Goal: Task Accomplishment & Management: Use online tool/utility

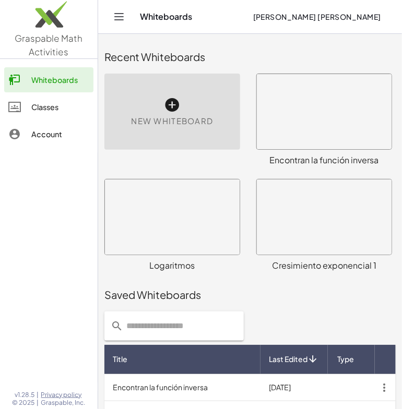
click at [173, 105] on icon at bounding box center [172, 105] width 17 height 17
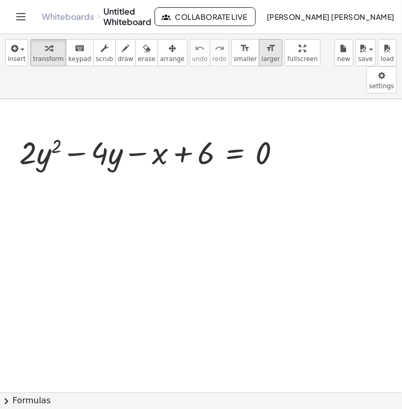
click at [266, 43] on icon "format_size" at bounding box center [271, 48] width 10 height 13
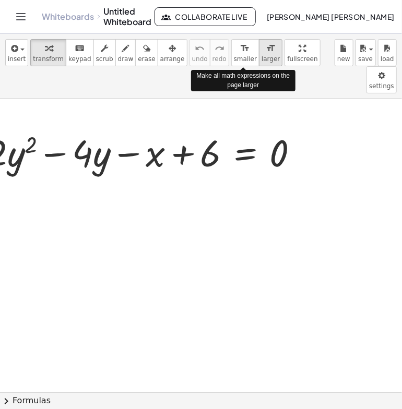
click at [266, 43] on icon "format_size" at bounding box center [271, 48] width 10 height 13
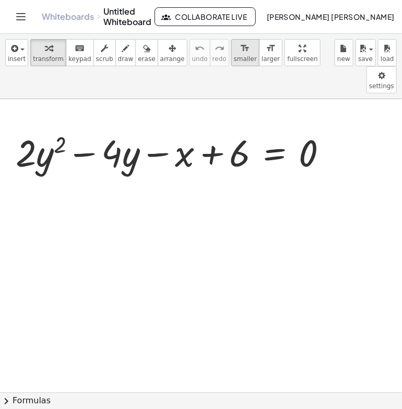
click at [240, 45] on icon "format_size" at bounding box center [245, 48] width 10 height 13
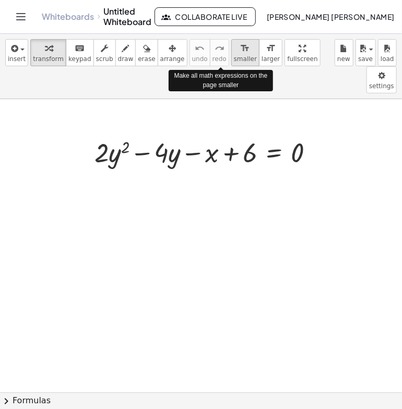
click at [240, 45] on icon "format_size" at bounding box center [245, 48] width 10 height 13
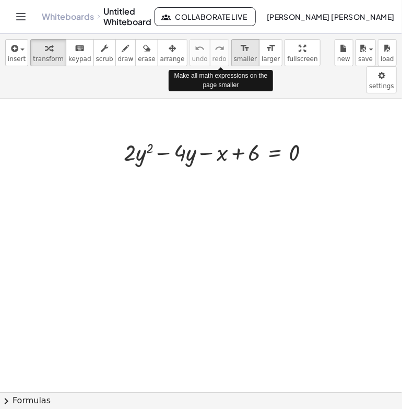
click at [240, 45] on icon "format_size" at bounding box center [245, 48] width 10 height 13
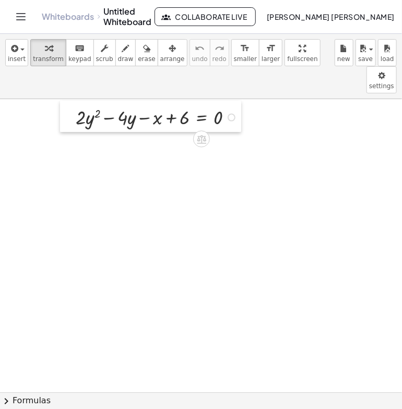
drag, startPoint x: 142, startPoint y: 123, endPoint x: 69, endPoint y: 88, distance: 81.0
click at [69, 101] on div at bounding box center [68, 117] width 16 height 32
click at [232, 113] on div at bounding box center [232, 117] width 8 height 8
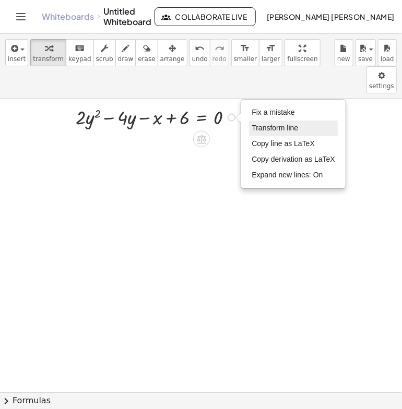
click at [274, 124] on span "Transform line" at bounding box center [275, 128] width 46 height 8
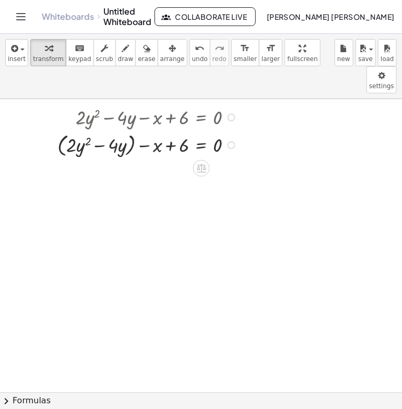
click at [232, 141] on div "Fix a mistake Transform line Copy line as LaTeX Copy derivation as LaTeX Expand…" at bounding box center [232, 145] width 8 height 8
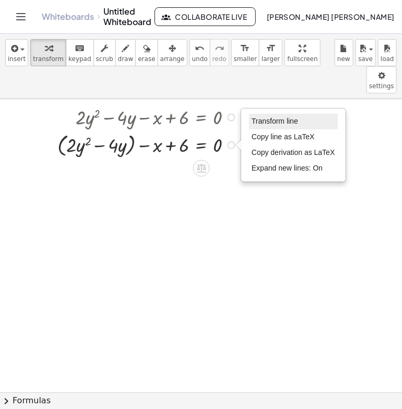
click at [262, 117] on span "Transform line" at bounding box center [275, 121] width 46 height 8
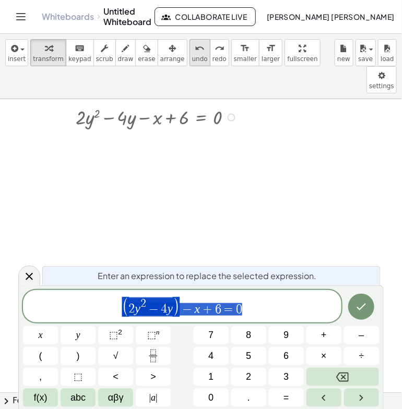
click at [192, 55] on span "undo" at bounding box center [200, 58] width 16 height 7
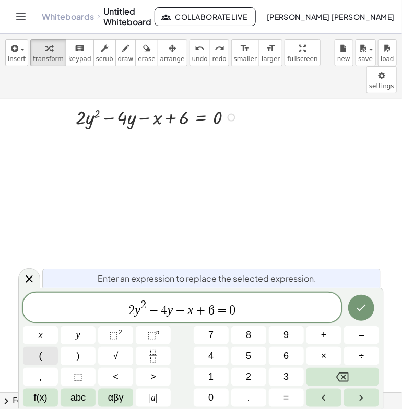
click at [50, 357] on button "(" at bounding box center [40, 356] width 35 height 18
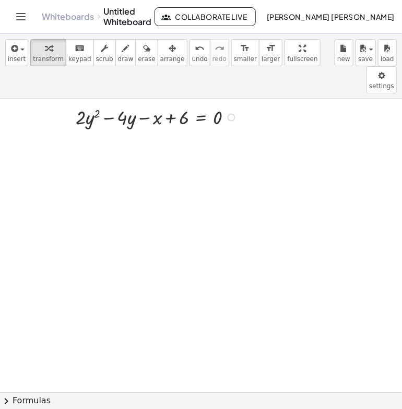
click at [234, 103] on div at bounding box center [149, 116] width 194 height 27
click at [232, 113] on div at bounding box center [232, 117] width 8 height 8
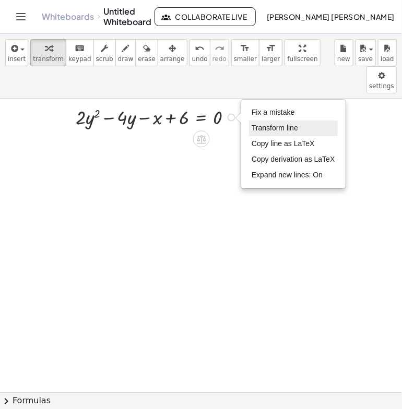
click at [261, 124] on span "Transform line" at bounding box center [275, 128] width 46 height 8
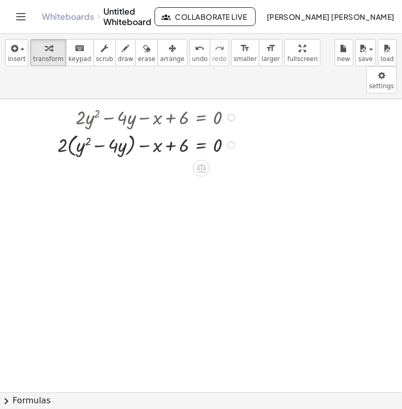
click at [232, 141] on div "Fix a mistake Transform line Copy line as LaTeX Copy derivation as LaTeX Expand…" at bounding box center [232, 145] width 8 height 8
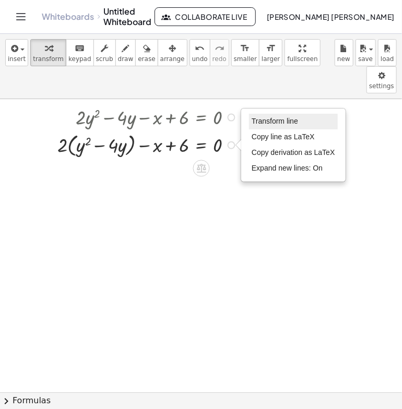
click at [258, 114] on li "Transform line" at bounding box center [293, 122] width 89 height 16
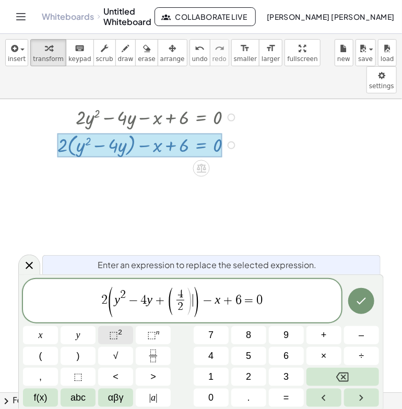
click at [111, 340] on span "⬚" at bounding box center [113, 335] width 9 height 10
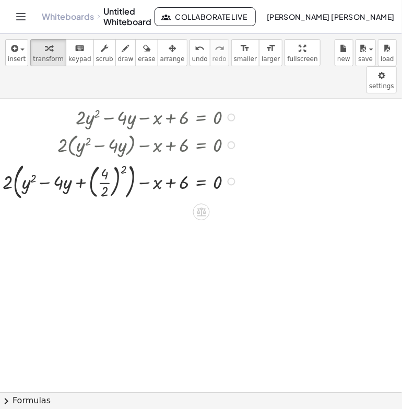
click at [109, 159] on div at bounding box center [149, 181] width 194 height 44
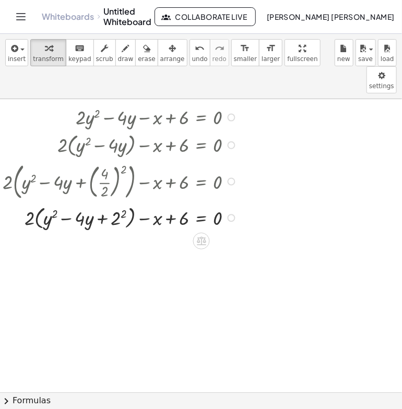
click at [124, 203] on div at bounding box center [149, 217] width 194 height 29
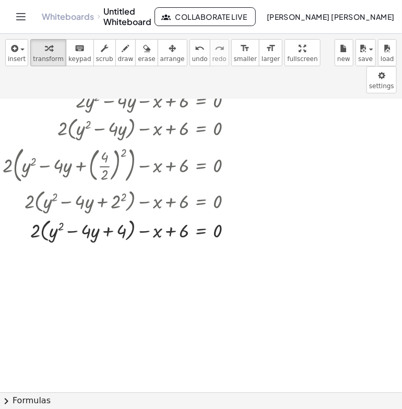
scroll to position [19, 0]
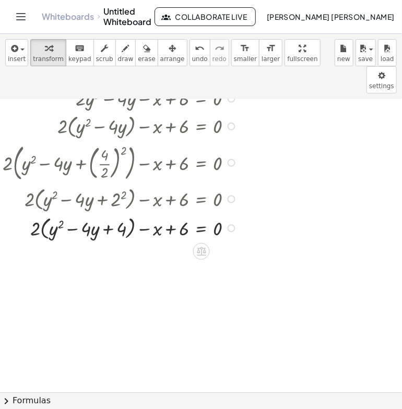
click at [230, 225] on div "Transform line Copy line as LaTeX Copy derivation as LaTeX Expand new lines: On" at bounding box center [232, 229] width 8 height 8
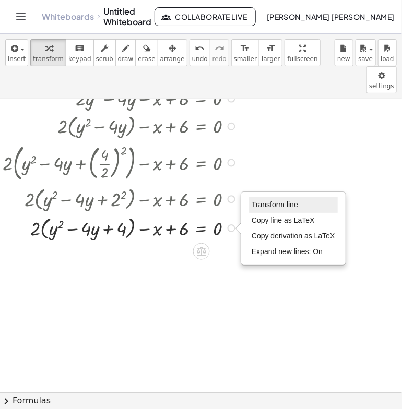
click at [265, 197] on li "Transform line" at bounding box center [293, 205] width 89 height 16
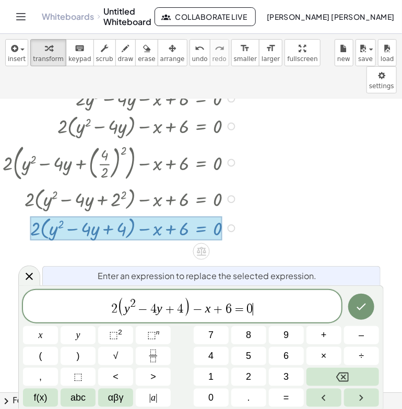
click at [255, 307] on span "2 ( y 2 − 4 y + 4 ) − x + 6 = 0 ​" at bounding box center [182, 307] width 318 height 21
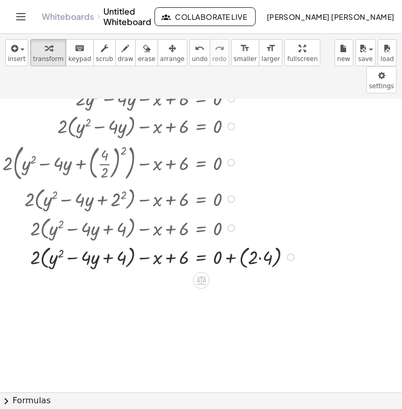
click at [261, 229] on div at bounding box center [201, 373] width 402 height 587
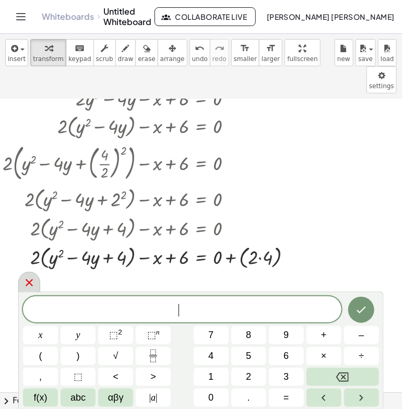
click at [29, 279] on icon at bounding box center [29, 283] width 13 height 13
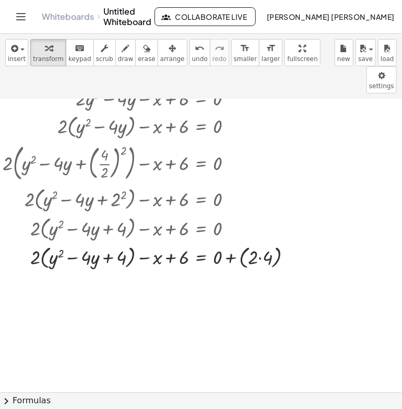
click at [263, 227] on div at bounding box center [201, 373] width 402 height 587
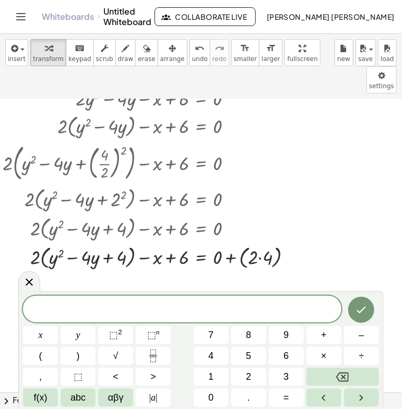
drag, startPoint x: 30, startPoint y: 284, endPoint x: 135, endPoint y: 258, distance: 108.1
click at [30, 283] on icon at bounding box center [29, 282] width 7 height 7
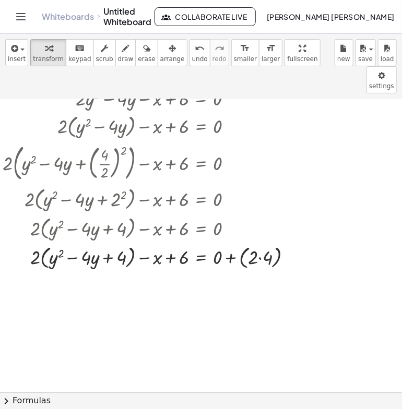
click at [258, 228] on div at bounding box center [201, 373] width 402 height 587
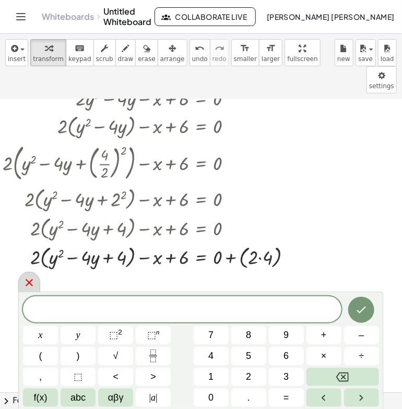
click at [31, 279] on icon at bounding box center [29, 283] width 13 height 13
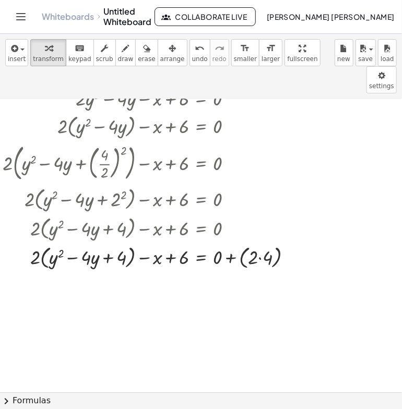
click at [258, 229] on div at bounding box center [201, 373] width 402 height 587
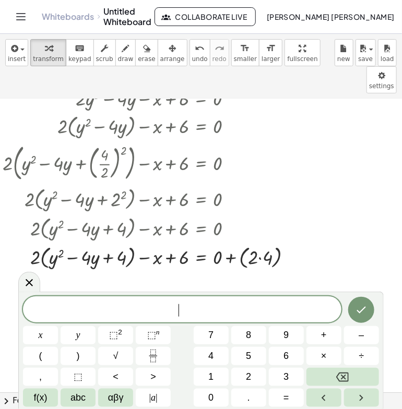
click at [258, 229] on div at bounding box center [201, 373] width 402 height 587
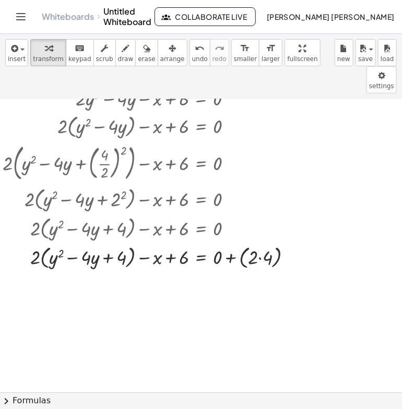
click at [258, 229] on div at bounding box center [201, 373] width 402 height 587
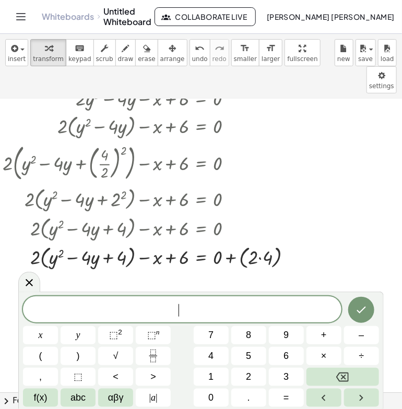
click at [262, 230] on div at bounding box center [201, 373] width 402 height 587
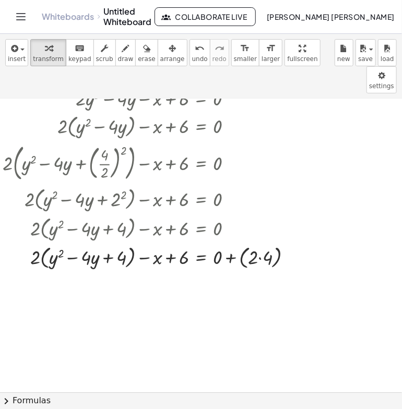
click at [262, 230] on div at bounding box center [201, 373] width 402 height 587
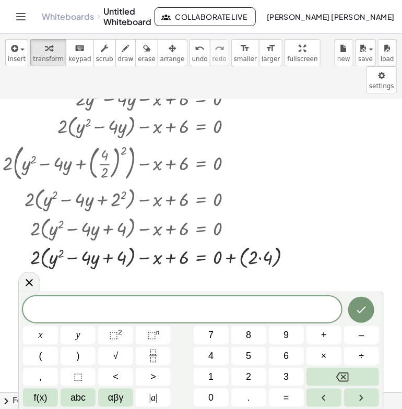
click at [262, 230] on div at bounding box center [201, 373] width 402 height 587
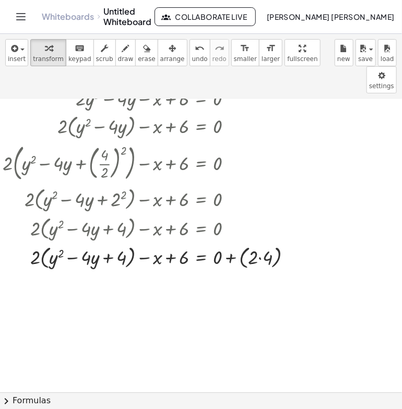
click at [262, 230] on div at bounding box center [201, 373] width 402 height 587
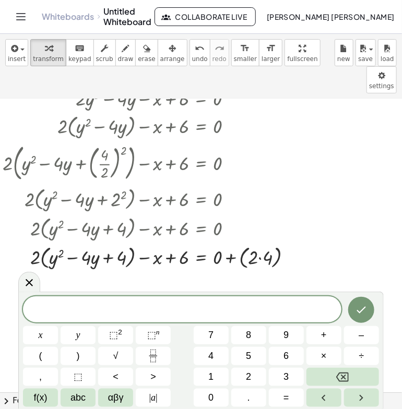
click at [262, 230] on div at bounding box center [201, 373] width 402 height 587
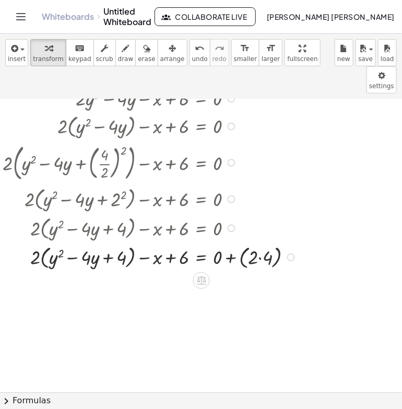
scroll to position [0, 0]
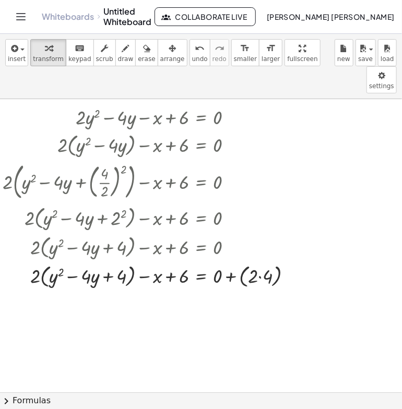
click at [299, 177] on div at bounding box center [201, 392] width 402 height 587
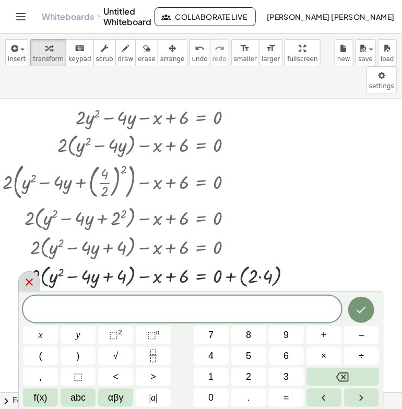
click at [33, 276] on div at bounding box center [29, 281] width 22 height 20
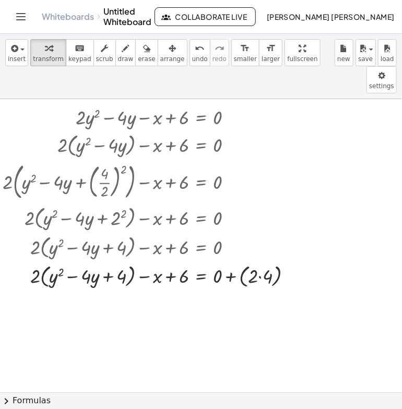
click at [37, 249] on div at bounding box center [201, 392] width 402 height 587
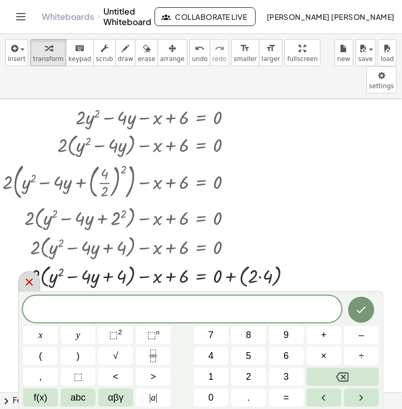
click at [30, 281] on icon at bounding box center [29, 282] width 7 height 7
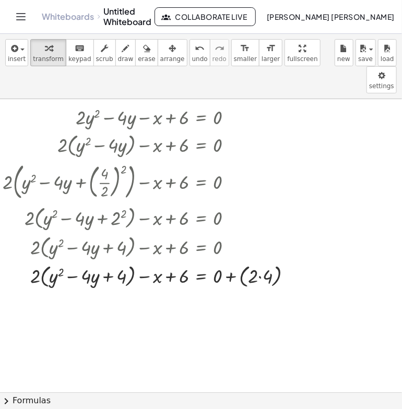
click at [242, 66] on div "insert select one: Math Expression Function Text Youtube Video Graphing Geometr…" at bounding box center [201, 66] width 402 height 65
click at [262, 59] on span "larger" at bounding box center [271, 58] width 18 height 7
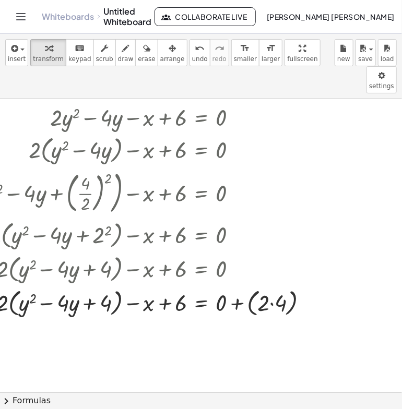
click at [275, 274] on div at bounding box center [201, 392] width 402 height 587
click at [269, 276] on div at bounding box center [201, 392] width 402 height 587
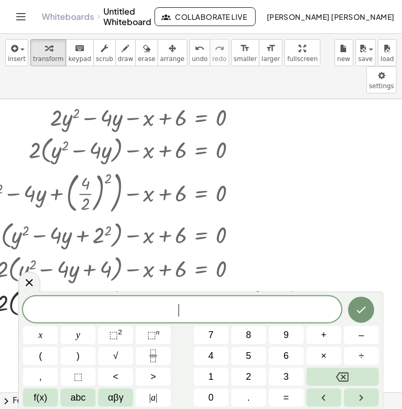
click at [269, 276] on div at bounding box center [201, 392] width 402 height 587
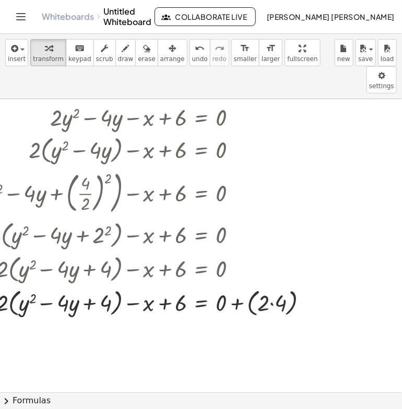
click at [269, 276] on div at bounding box center [201, 392] width 402 height 587
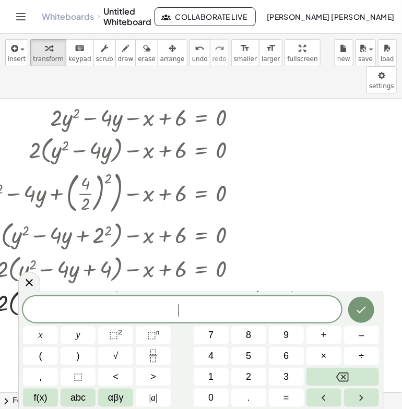
click at [269, 276] on div at bounding box center [201, 392] width 402 height 587
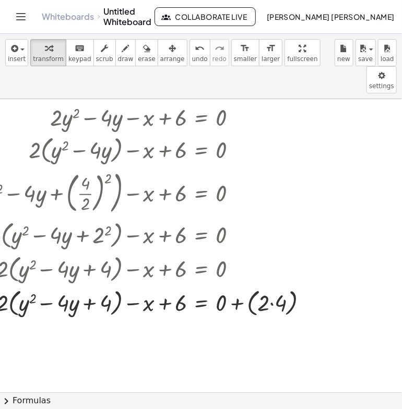
click at [269, 276] on div at bounding box center [201, 392] width 402 height 587
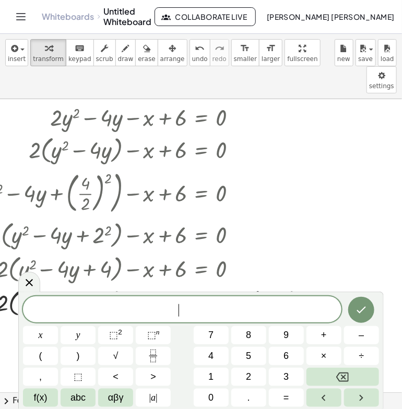
click at [269, 276] on div at bounding box center [201, 392] width 402 height 587
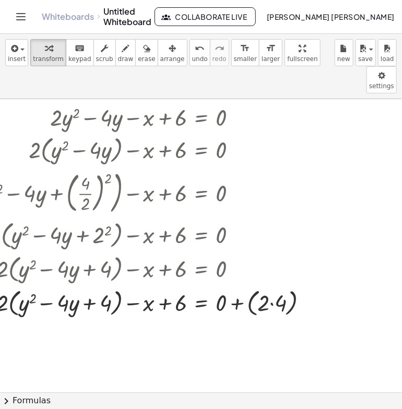
click at [269, 276] on div at bounding box center [201, 392] width 402 height 587
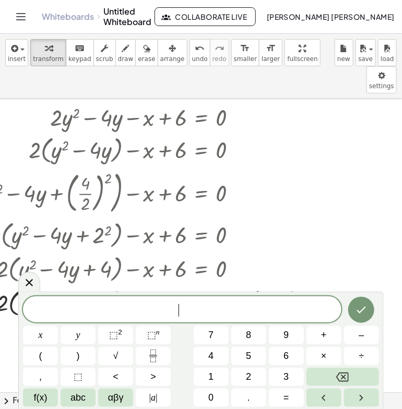
click at [269, 276] on div at bounding box center [201, 392] width 402 height 587
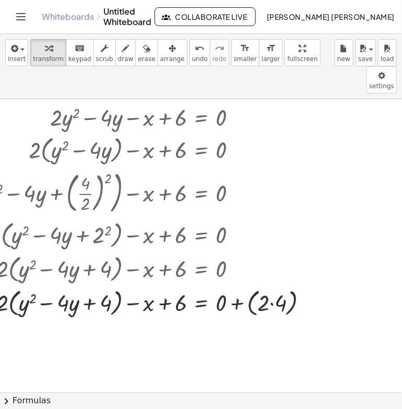
click at [269, 276] on div at bounding box center [201, 392] width 402 height 587
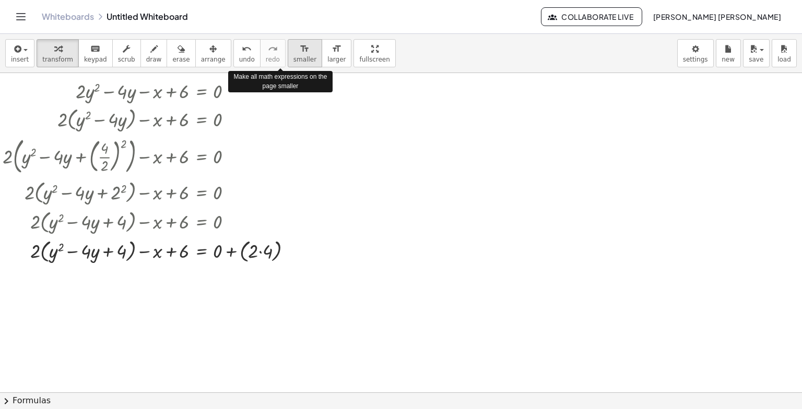
click at [300, 52] on icon "format_size" at bounding box center [305, 49] width 10 height 13
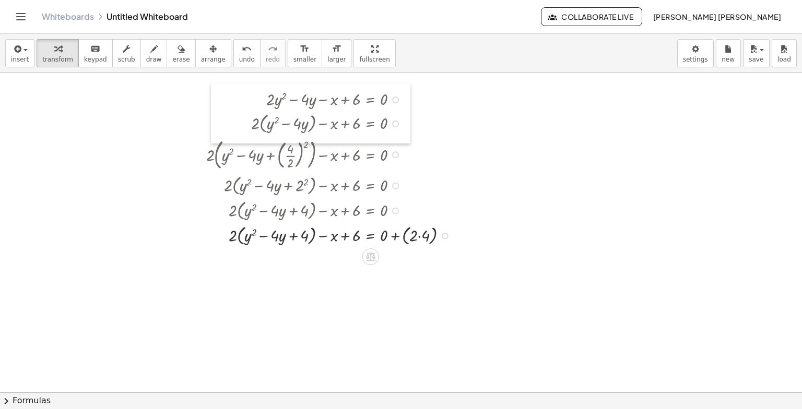
drag, startPoint x: 48, startPoint y: 84, endPoint x: 217, endPoint y: 92, distance: 169.4
click at [217, 92] on div at bounding box center [219, 113] width 16 height 61
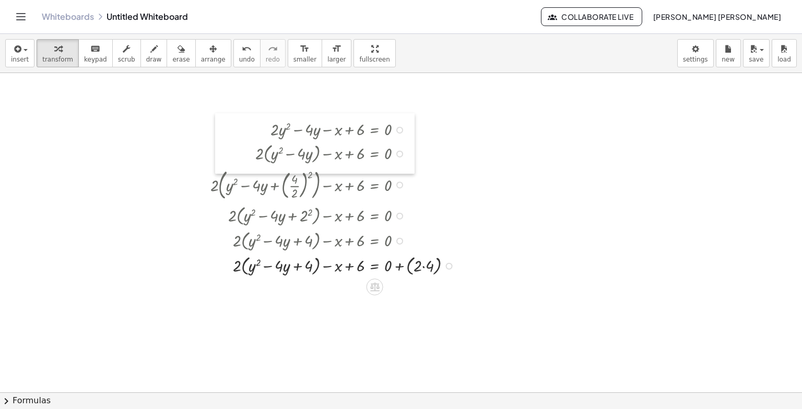
drag, startPoint x: 217, startPoint y: 95, endPoint x: 221, endPoint y: 125, distance: 30.6
click at [221, 125] on div at bounding box center [223, 143] width 16 height 61
click at [209, 46] on icon "button" at bounding box center [212, 49] width 7 height 13
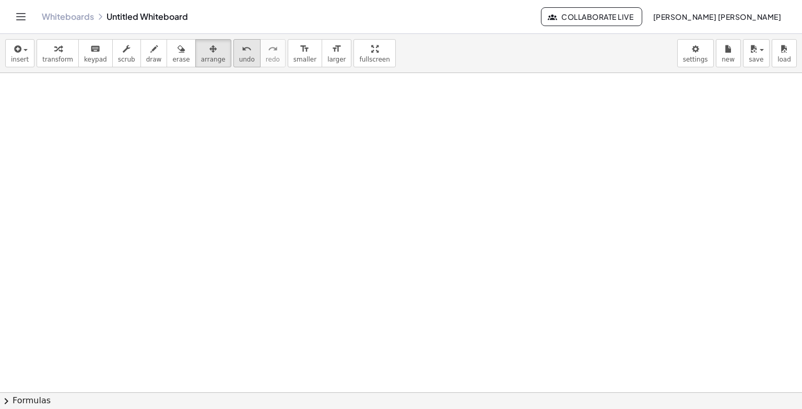
click at [242, 52] on icon "undo" at bounding box center [247, 49] width 10 height 13
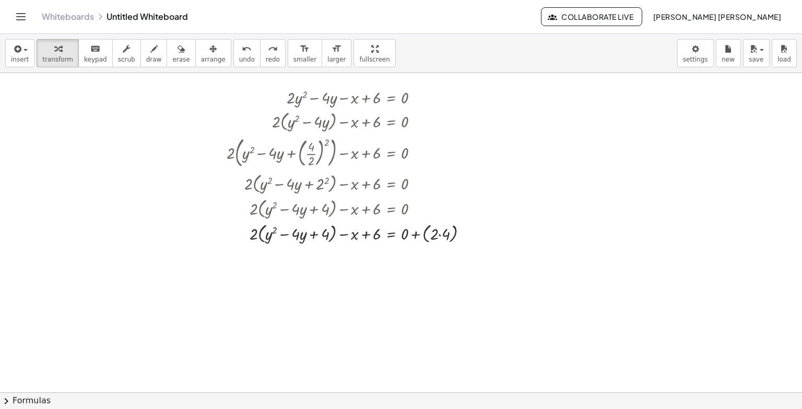
click at [36, 92] on div at bounding box center [401, 392] width 802 height 639
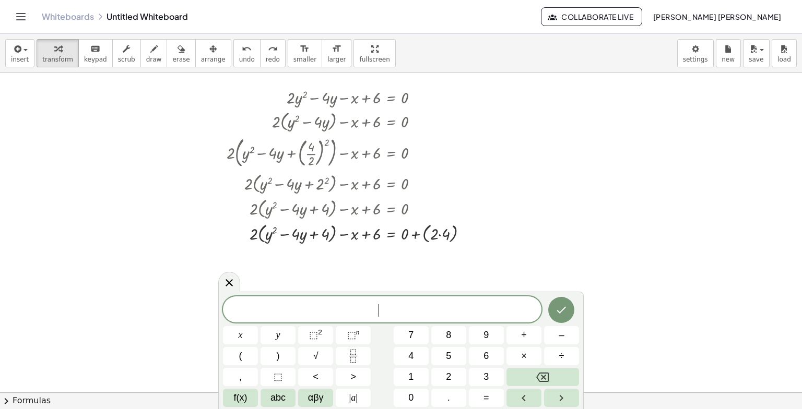
click at [36, 92] on div at bounding box center [401, 392] width 802 height 639
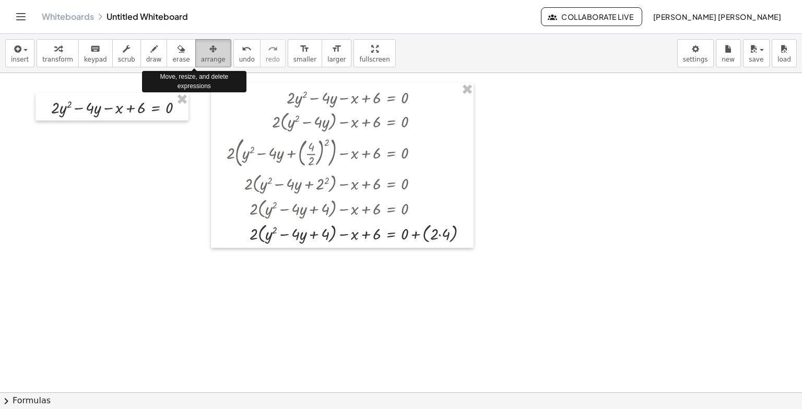
click at [201, 44] on div "button" at bounding box center [213, 48] width 25 height 13
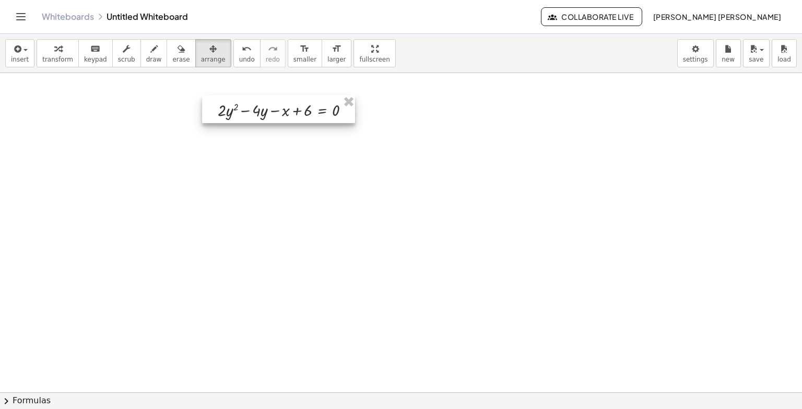
drag, startPoint x: 42, startPoint y: 101, endPoint x: 204, endPoint y: 104, distance: 161.9
click at [204, 104] on div at bounding box center [278, 110] width 153 height 28
drag, startPoint x: 430, startPoint y: 146, endPoint x: 0, endPoint y: 109, distance: 431.3
click at [0, 109] on div at bounding box center [401, 392] width 802 height 639
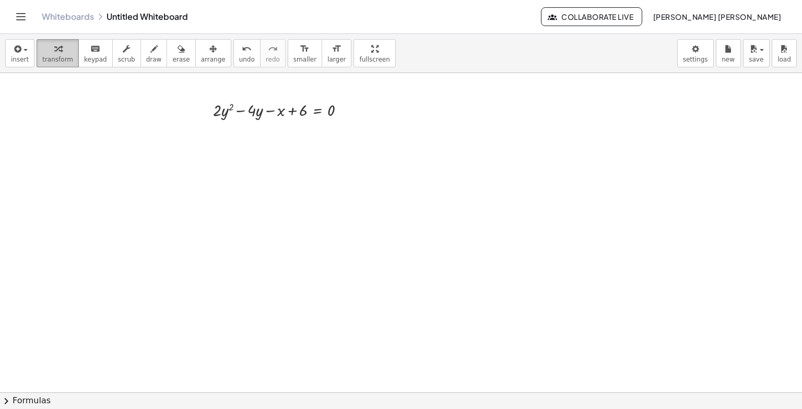
click at [60, 61] on span "transform" at bounding box center [57, 59] width 31 height 7
click at [342, 107] on div at bounding box center [342, 110] width 7 height 7
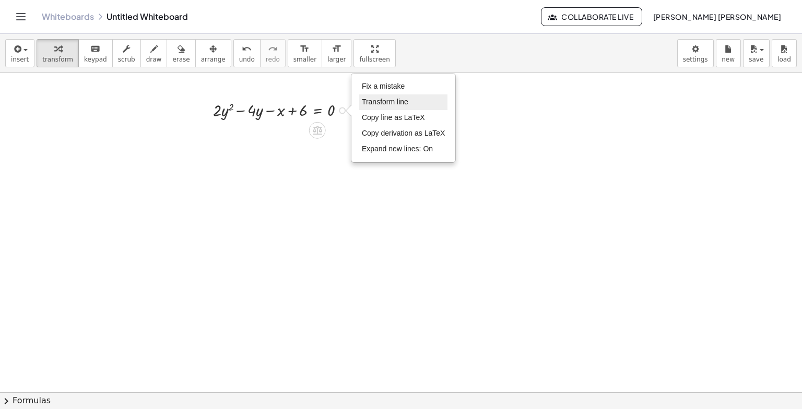
click at [388, 107] on li "Transform line" at bounding box center [403, 102] width 89 height 16
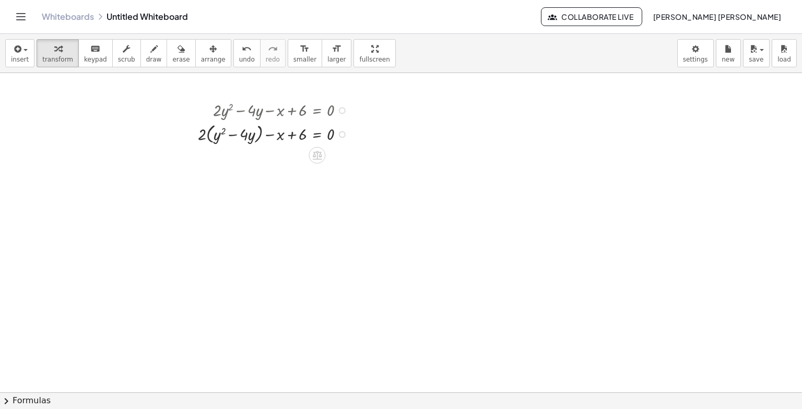
click at [340, 136] on div "Fix a mistake Transform line Copy line as LaTeX Copy derivation as LaTeX Expand…" at bounding box center [342, 134] width 7 height 7
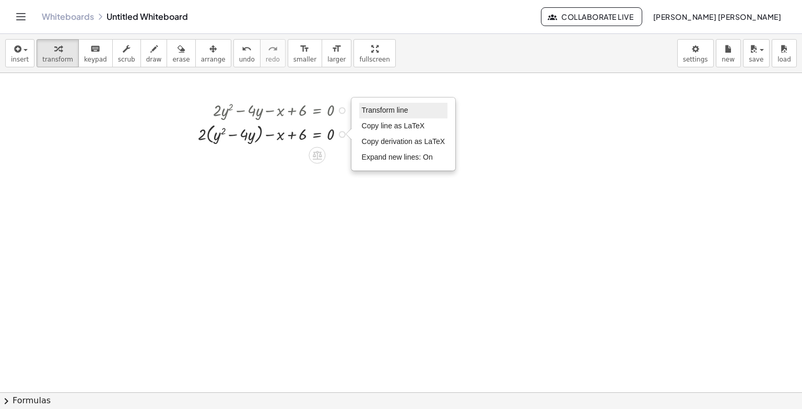
click at [371, 109] on span "Transform line" at bounding box center [385, 110] width 46 height 8
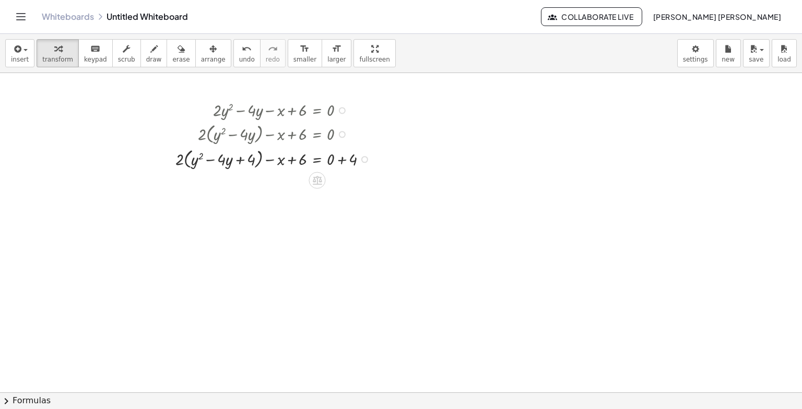
click at [338, 160] on div at bounding box center [275, 158] width 210 height 25
click at [344, 185] on div "Transform line Copy line as LaTeX Copy derivation as LaTeX Expand new lines: On" at bounding box center [342, 184] width 7 height 7
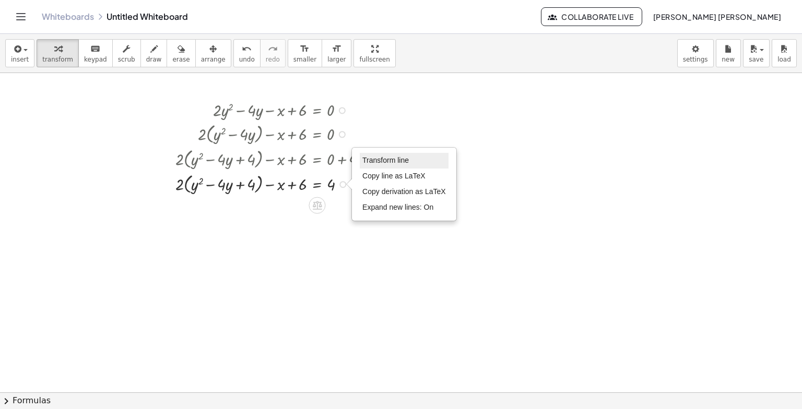
click at [383, 162] on span "Transform line" at bounding box center [385, 160] width 46 height 8
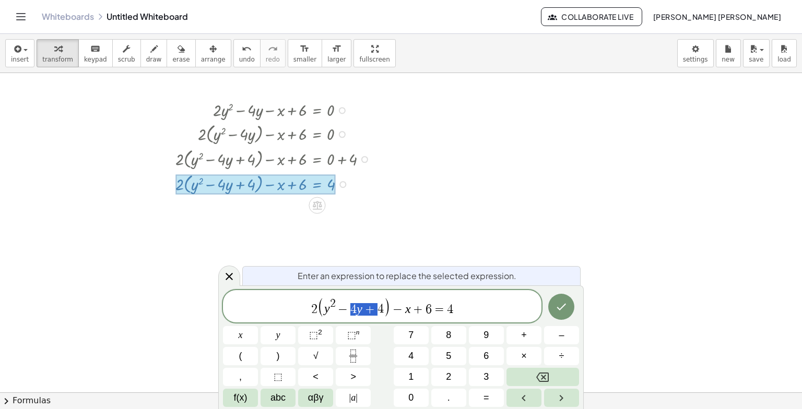
drag, startPoint x: 349, startPoint y: 307, endPoint x: 371, endPoint y: 309, distance: 22.0
click at [350, 301] on span "y 2 ​ − 4" at bounding box center [354, 307] width 32 height 17
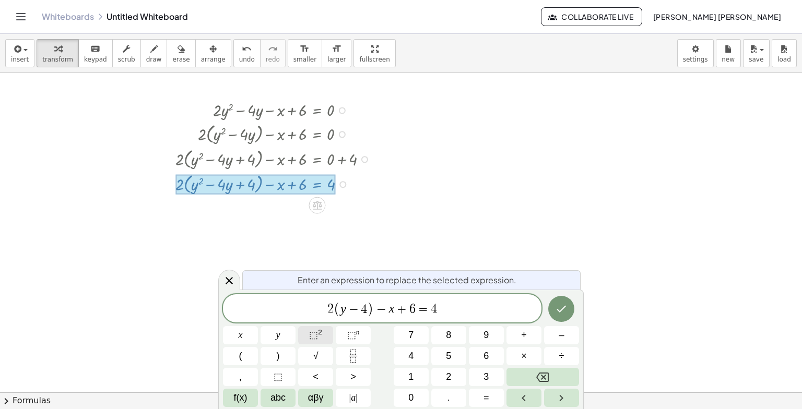
click at [321, 334] on sup "2" at bounding box center [320, 332] width 4 height 8
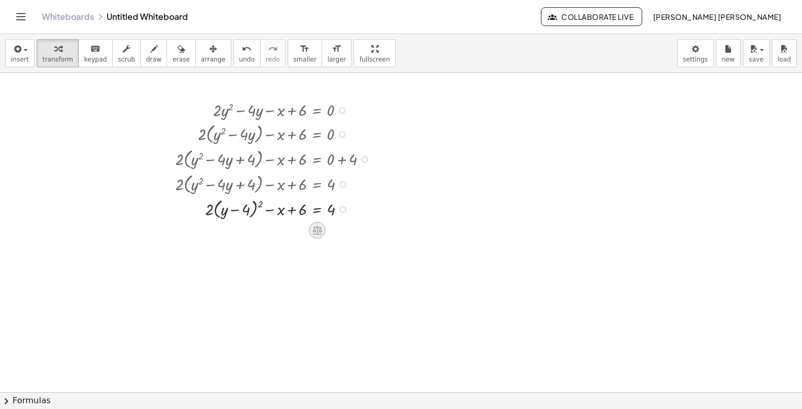
click at [320, 223] on div at bounding box center [317, 230] width 17 height 17
click at [334, 226] on div "÷" at bounding box center [337, 230] width 17 height 17
click at [262, 250] on div at bounding box center [275, 238] width 210 height 34
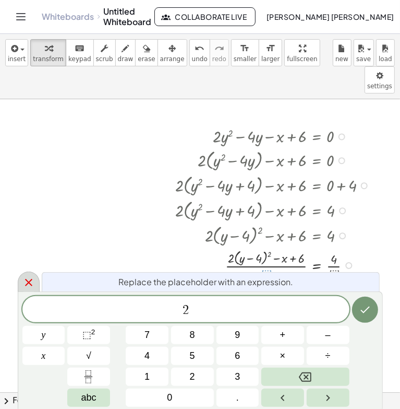
click at [28, 277] on icon at bounding box center [28, 282] width 13 height 13
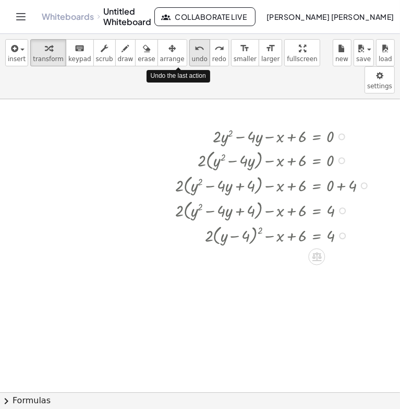
click at [195, 45] on icon "undo" at bounding box center [200, 48] width 10 height 13
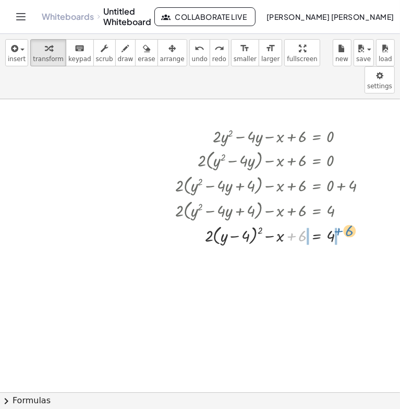
drag, startPoint x: 302, startPoint y: 209, endPoint x: 349, endPoint y: 204, distance: 47.3
click at [349, 222] on div at bounding box center [261, 234] width 225 height 25
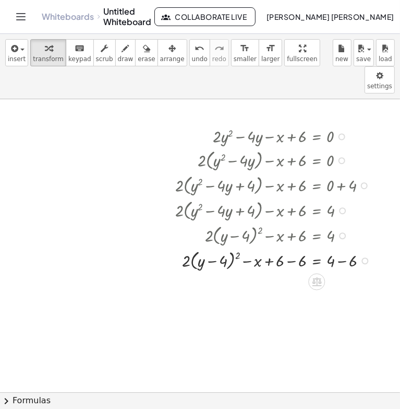
click at [342, 247] on div at bounding box center [275, 259] width 211 height 25
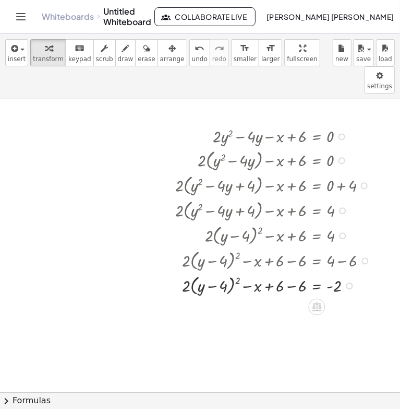
click at [292, 272] on div at bounding box center [275, 284] width 211 height 25
drag, startPoint x: 302, startPoint y: 260, endPoint x: 352, endPoint y: 258, distance: 50.2
click at [352, 272] on div at bounding box center [275, 284] width 211 height 25
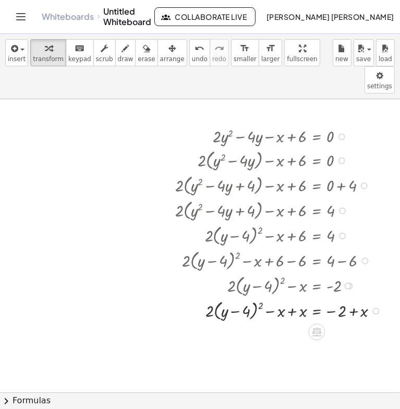
click at [292, 297] on div at bounding box center [281, 309] width 222 height 25
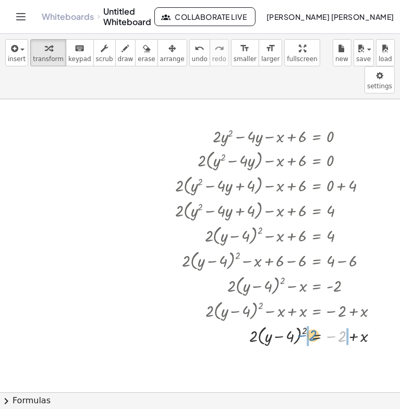
drag, startPoint x: 344, startPoint y: 306, endPoint x: 313, endPoint y: 305, distance: 30.3
click at [313, 322] on div at bounding box center [281, 334] width 222 height 25
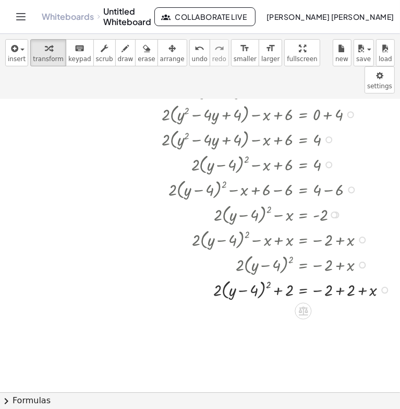
scroll to position [72, 14]
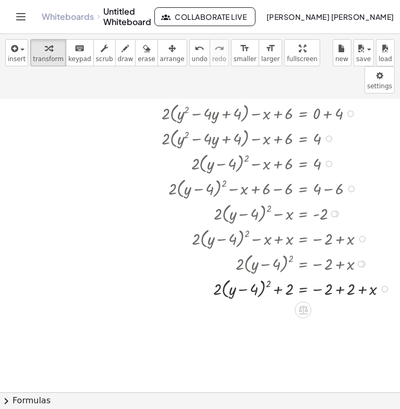
click at [340, 275] on div at bounding box center [279, 287] width 244 height 25
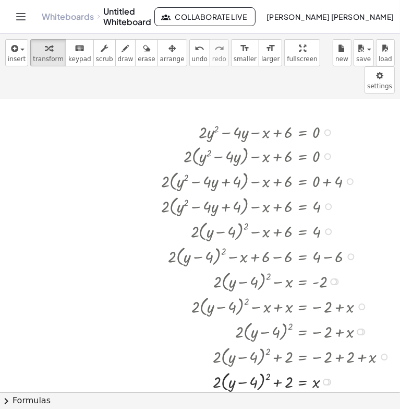
scroll to position [0, 22]
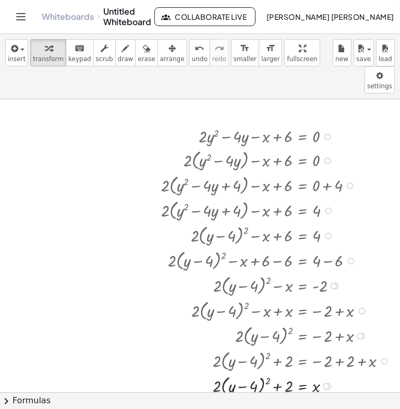
click at [321, 147] on div at bounding box center [278, 159] width 244 height 25
click at [325, 157] on div at bounding box center [328, 160] width 7 height 7
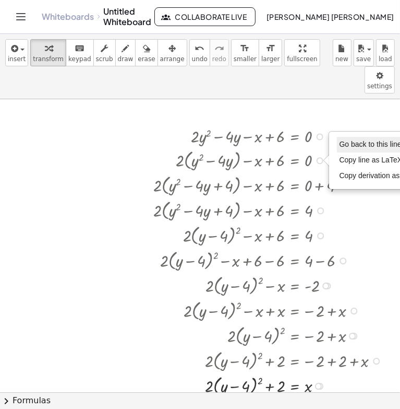
click at [344, 140] on span "Go back to this line" at bounding box center [371, 144] width 62 height 8
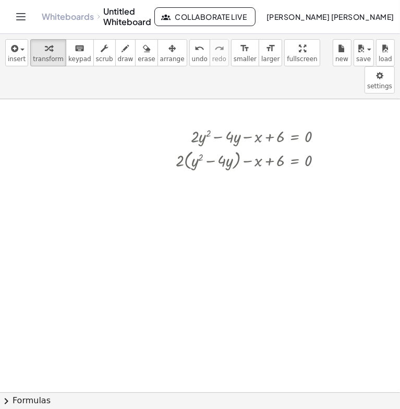
scroll to position [0, 17]
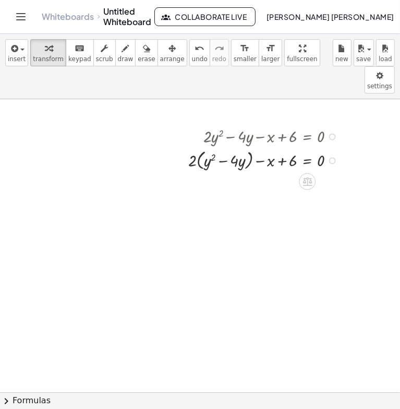
click at [329, 133] on div at bounding box center [332, 136] width 7 height 7
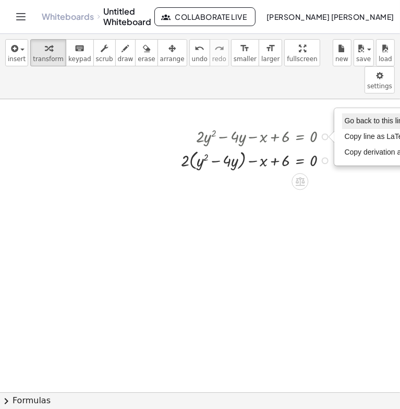
click at [345, 116] on span "Go back to this line" at bounding box center [376, 120] width 62 height 8
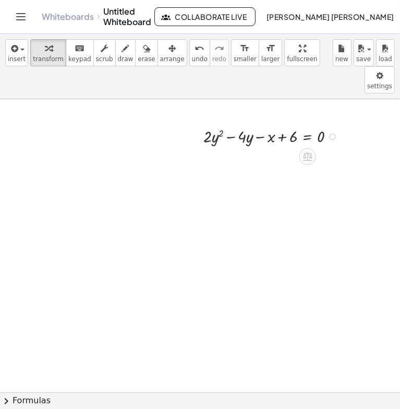
click at [325, 124] on div at bounding box center [273, 135] width 150 height 23
click at [329, 133] on div "Go back to this line Copy line as LaTeX Copy derivation as LaTeX" at bounding box center [332, 136] width 7 height 7
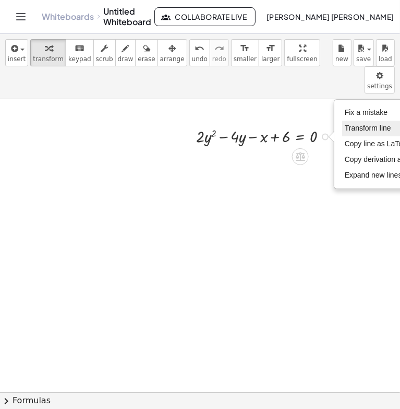
click at [370, 124] on span "Transform line" at bounding box center [368, 128] width 46 height 8
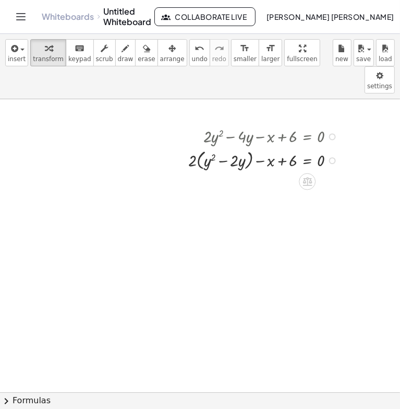
click at [329, 157] on div "Fix a mistake Transform line Copy line as LaTeX Copy derivation as LaTeX Expand…" at bounding box center [332, 160] width 7 height 7
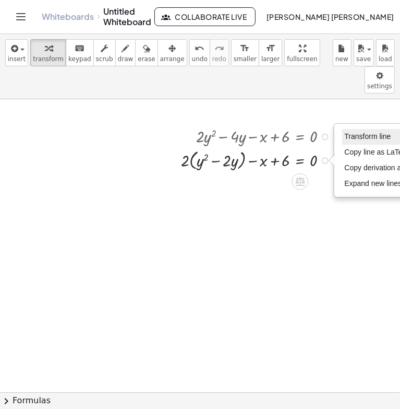
click at [350, 132] on span "Transform line" at bounding box center [368, 136] width 46 height 8
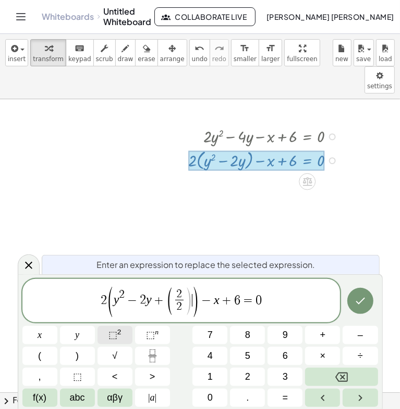
click at [123, 329] on button "⬚ 2" at bounding box center [115, 335] width 35 height 18
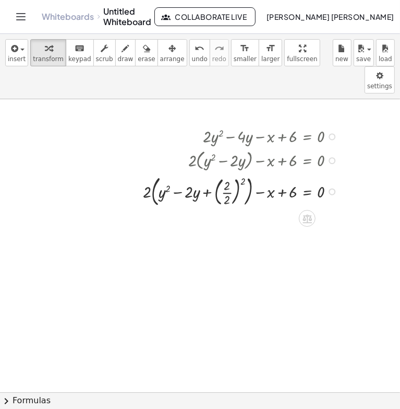
click at [219, 172] on div at bounding box center [243, 190] width 210 height 37
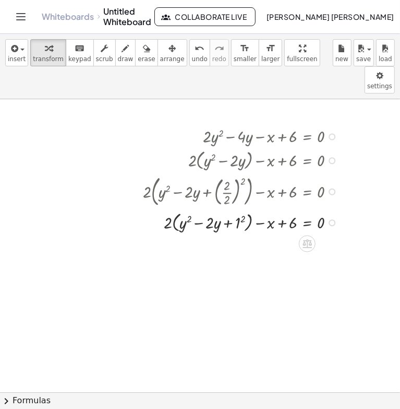
click at [237, 209] on div at bounding box center [243, 221] width 210 height 25
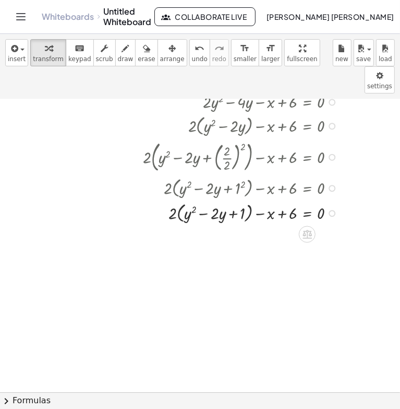
scroll to position [38, 17]
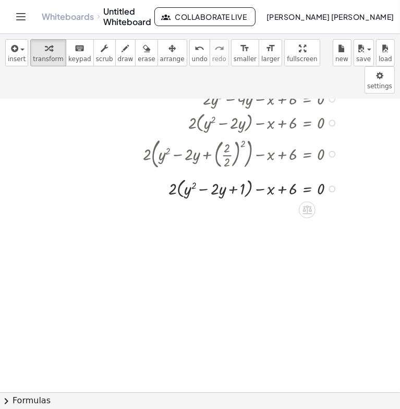
drag, startPoint x: 324, startPoint y: 181, endPoint x: 322, endPoint y: 156, distance: 25.7
click at [308, 189] on div "+ · 2 · ( + y 2 − · 2 · y + ) − x + 6 = 0 1 Transform line Copy line as LaTeX C…" at bounding box center [308, 189] width 0 height 0
click at [329, 182] on div "Transform line Copy line as LaTeX Copy derivation as LaTeX Expand new lines: On" at bounding box center [332, 185] width 7 height 7
click at [327, 182] on div "Transform line Copy line as LaTeX Copy derivation as LaTeX Expand new lines: On" at bounding box center [330, 185] width 7 height 7
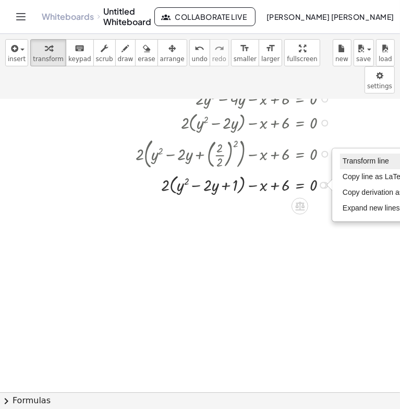
click at [348, 157] on span "Transform line" at bounding box center [366, 161] width 46 height 8
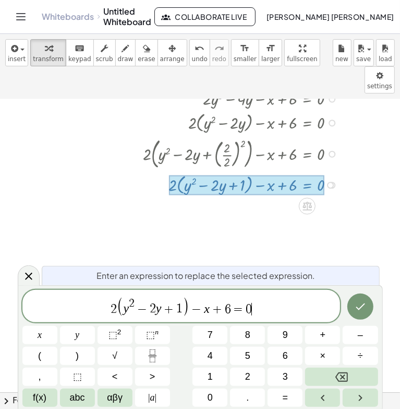
click at [265, 308] on span "2 ( y 2 − 2 y + 1 ) − x + 6 = 0 ​" at bounding box center [181, 306] width 318 height 21
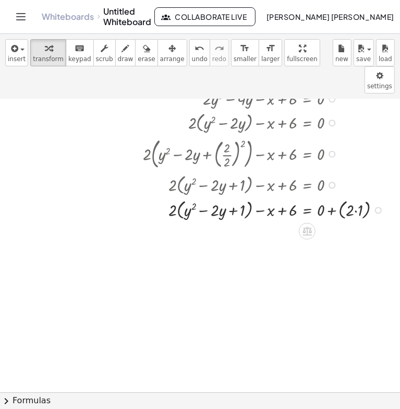
scroll to position [21, 17]
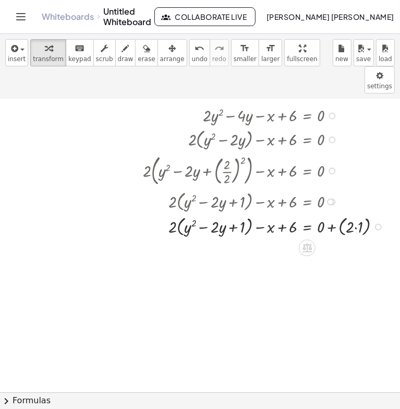
click at [348, 213] on div at bounding box center [266, 225] width 257 height 25
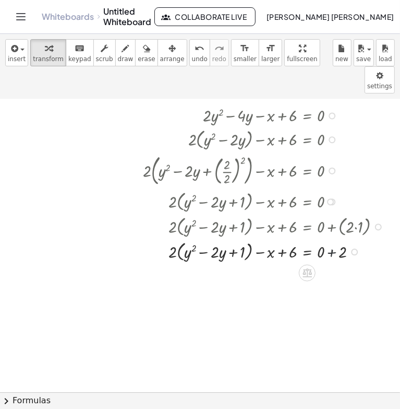
click at [325, 238] on div at bounding box center [266, 250] width 257 height 25
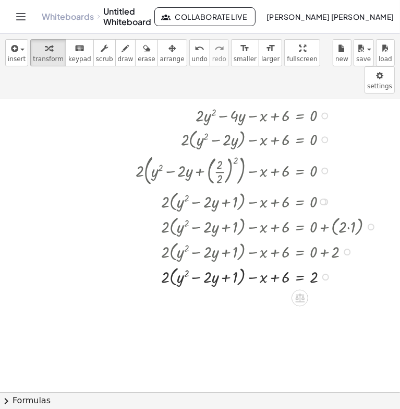
click at [328, 274] on div "Transform line Copy line as LaTeX Copy derivation as LaTeX Expand new lines: On" at bounding box center [326, 277] width 7 height 7
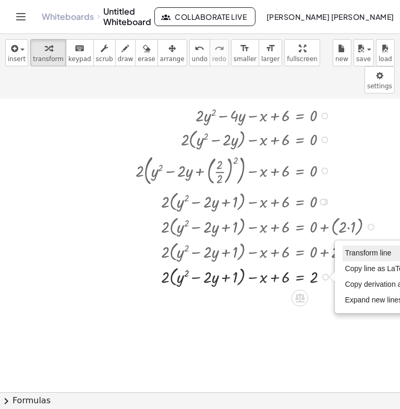
click at [352, 245] on li "Transform line" at bounding box center [387, 253] width 89 height 16
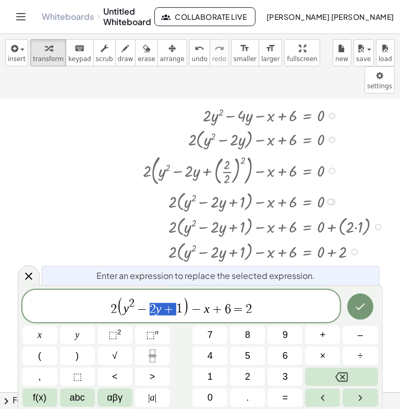
drag, startPoint x: 173, startPoint y: 309, endPoint x: 147, endPoint y: 312, distance: 26.3
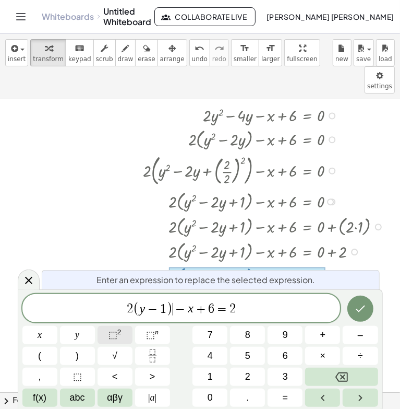
click at [115, 334] on span "⬚" at bounding box center [113, 334] width 9 height 10
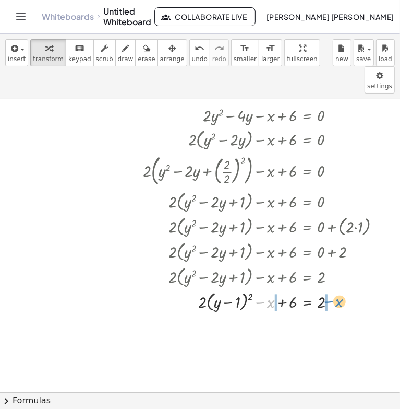
drag, startPoint x: 264, startPoint y: 276, endPoint x: 333, endPoint y: 275, distance: 68.4
click at [333, 288] on div at bounding box center [266, 300] width 257 height 25
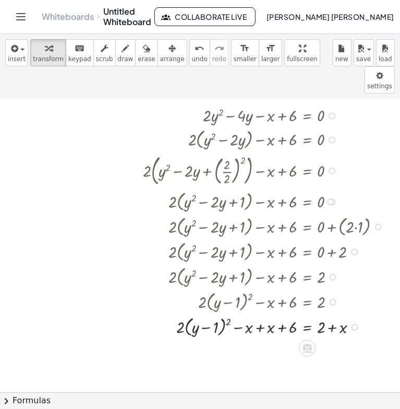
click at [253, 313] on div at bounding box center [266, 325] width 257 height 25
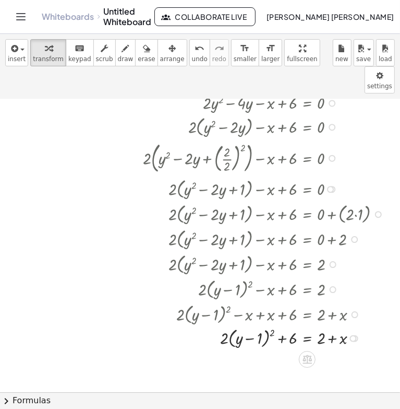
scroll to position [36, 17]
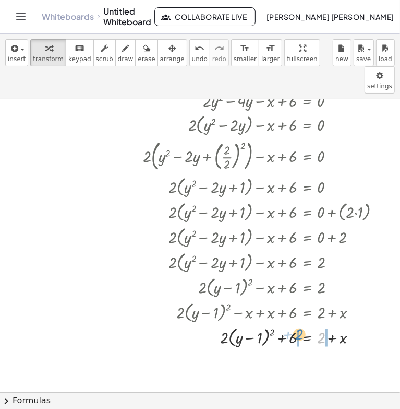
drag, startPoint x: 313, startPoint y: 310, endPoint x: 291, endPoint y: 306, distance: 22.2
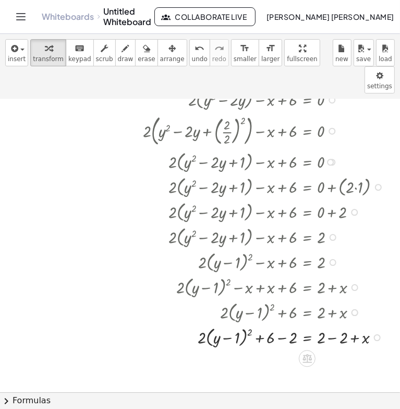
scroll to position [62, 17]
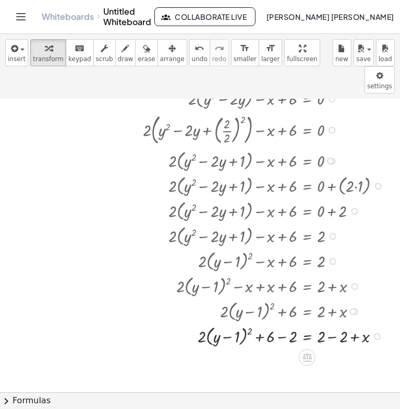
click at [324, 323] on div at bounding box center [266, 335] width 257 height 25
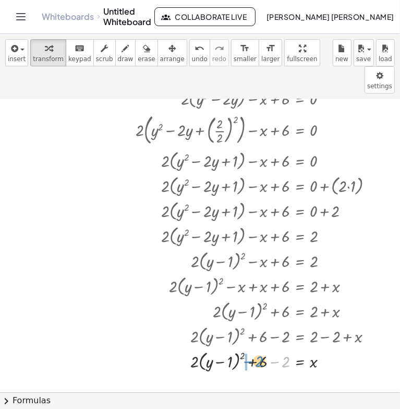
drag, startPoint x: 274, startPoint y: 335, endPoint x: 261, endPoint y: 335, distance: 13.1
click at [261, 348] on div at bounding box center [259, 360] width 257 height 25
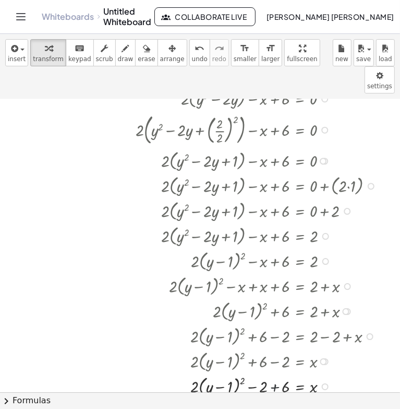
click at [275, 373] on div at bounding box center [259, 385] width 257 height 25
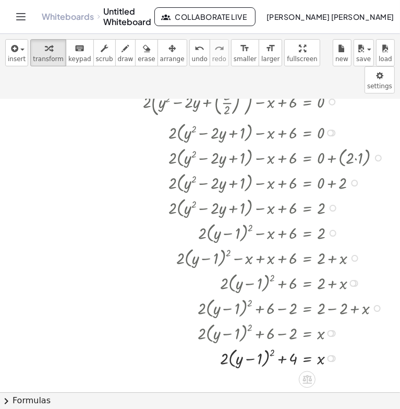
scroll to position [90, 17]
click at [308, 333] on div "+ · 2 · ( + y − 1 ) 2 + 6 − 2 = x" at bounding box center [308, 333] width 0 height 0
click at [328, 330] on div "Go back to this line Copy line as LaTeX Copy derivation as LaTeX" at bounding box center [331, 333] width 7 height 7
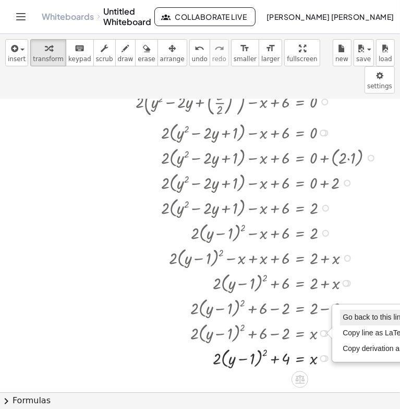
click at [345, 313] on span "Go back to this line" at bounding box center [374, 317] width 62 height 8
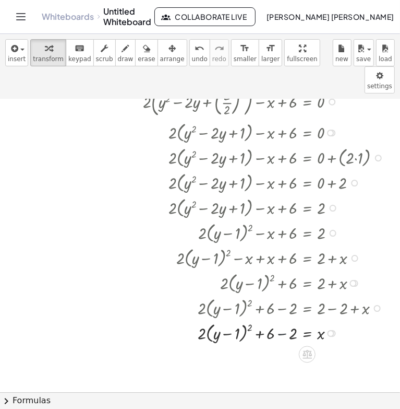
click at [278, 320] on div at bounding box center [266, 332] width 257 height 25
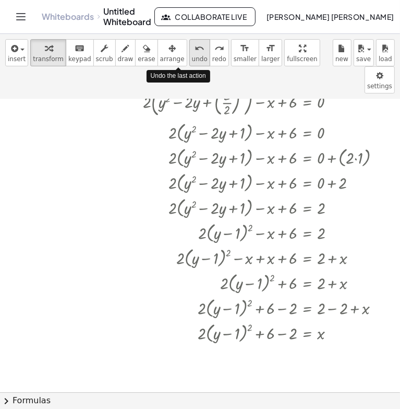
click at [195, 48] on icon "undo" at bounding box center [200, 48] width 10 height 13
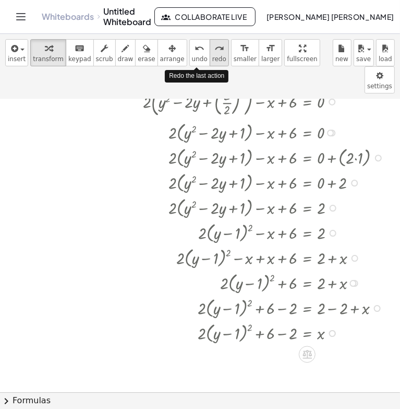
click at [215, 47] on icon "redo" at bounding box center [220, 48] width 10 height 13
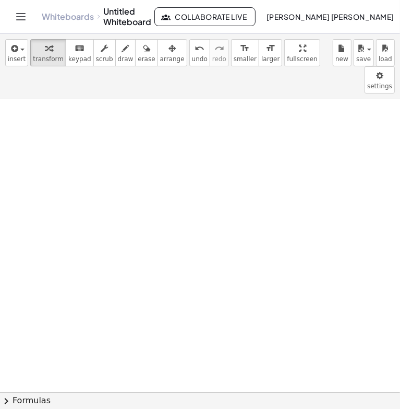
scroll to position [381, 17]
click at [15, 91] on div at bounding box center [196, 199] width 410 height 962
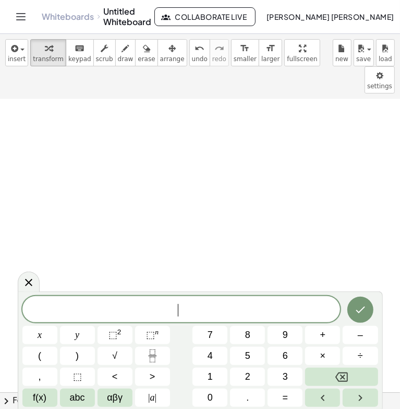
click at [15, 91] on div at bounding box center [196, 199] width 410 height 962
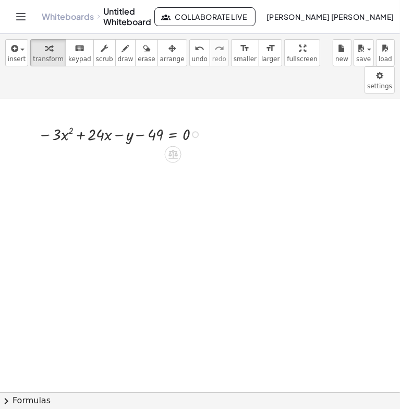
click at [192, 131] on div at bounding box center [195, 134] width 7 height 7
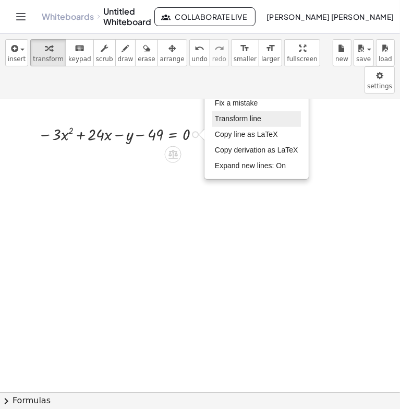
click at [240, 114] on span "Transform line" at bounding box center [238, 118] width 46 height 8
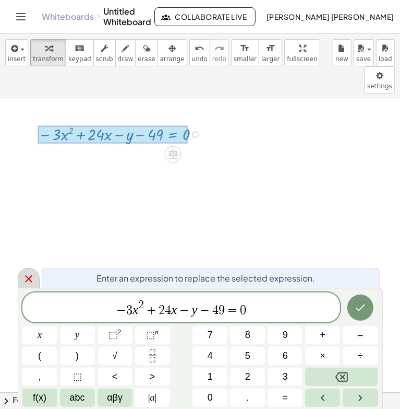
click at [32, 282] on icon at bounding box center [28, 279] width 13 height 13
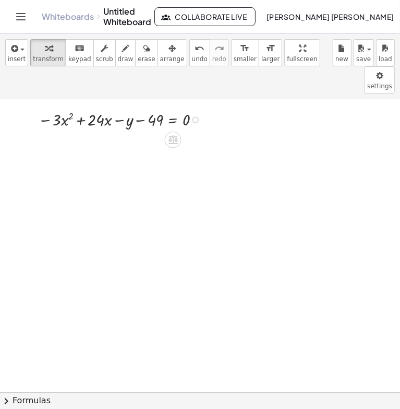
scroll to position [399, 17]
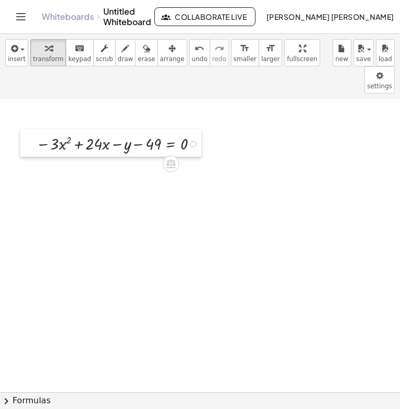
drag, startPoint x: 18, startPoint y: 89, endPoint x: 16, endPoint y: 116, distance: 27.2
click at [20, 129] on div at bounding box center [28, 143] width 16 height 28
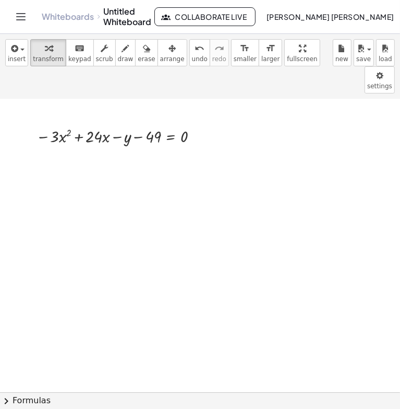
scroll to position [408, 17]
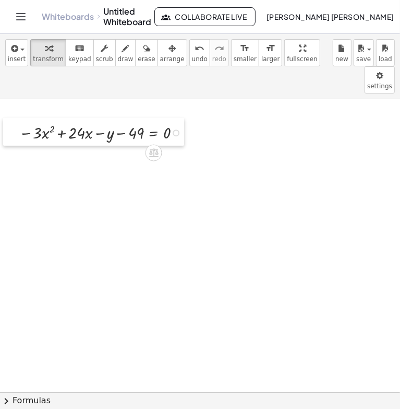
click at [5, 118] on div at bounding box center [11, 132] width 16 height 28
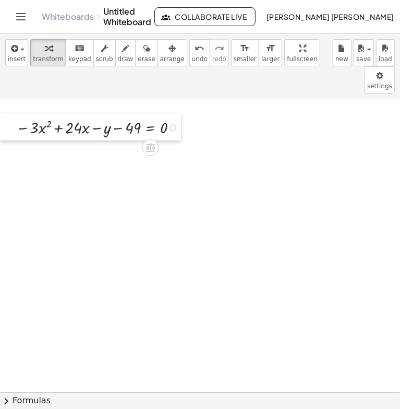
drag, startPoint x: 24, startPoint y: 107, endPoint x: -18, endPoint y: 102, distance: 42.6
click at [0, 102] on html "Graspable Math Activities Whiteboards Classes Account v1.28.5 | Privacy policy …" at bounding box center [200, 204] width 400 height 409
click at [171, 124] on div "Fix a mistake Transform line Copy line as LaTeX Copy derivation as LaTeX Expand…" at bounding box center [173, 127] width 7 height 7
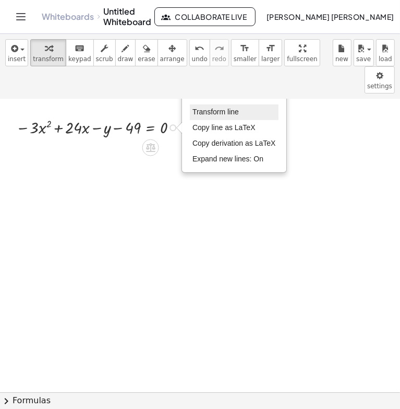
click at [213, 108] on span "Transform line" at bounding box center [216, 112] width 46 height 8
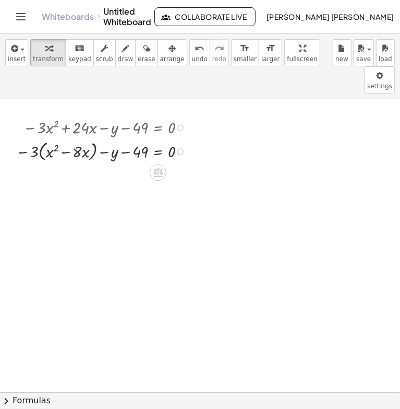
click at [183, 148] on div "Fix a mistake Transform line Copy line as LaTeX Copy derivation as LaTeX Expand…" at bounding box center [180, 151] width 7 height 7
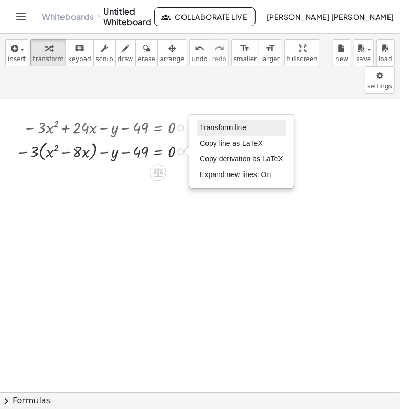
click at [217, 123] on span "Transform line" at bounding box center [223, 127] width 46 height 8
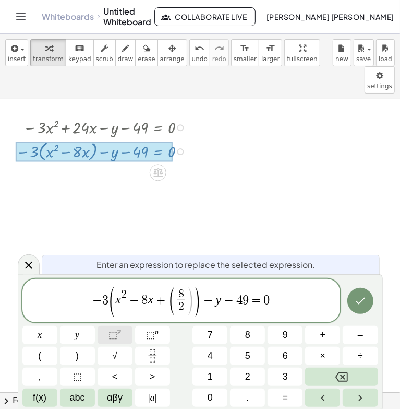
click at [111, 334] on span "⬚" at bounding box center [113, 334] width 9 height 10
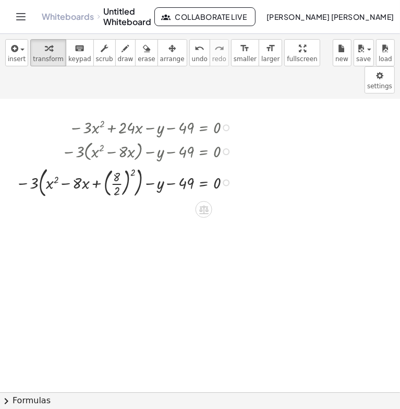
click at [117, 163] on div at bounding box center [126, 181] width 232 height 37
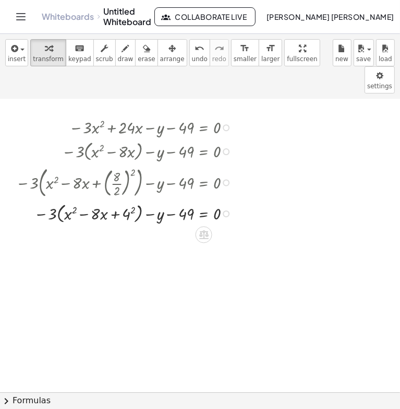
click at [133, 200] on div at bounding box center [126, 212] width 232 height 25
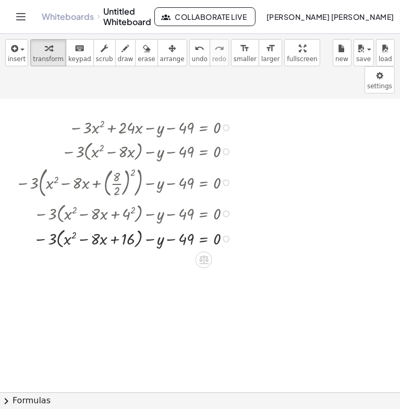
click at [229, 235] on div "Transform line Copy line as LaTeX Copy derivation as LaTeX Expand new lines: On" at bounding box center [226, 238] width 7 height 7
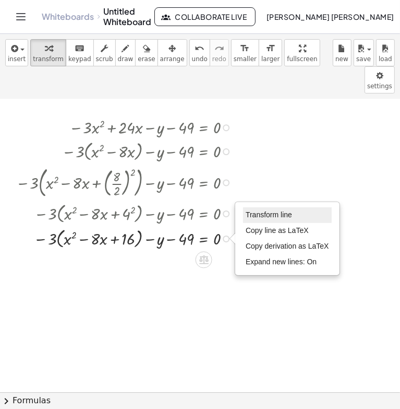
click at [250, 210] on span "Transform line" at bounding box center [269, 214] width 46 height 8
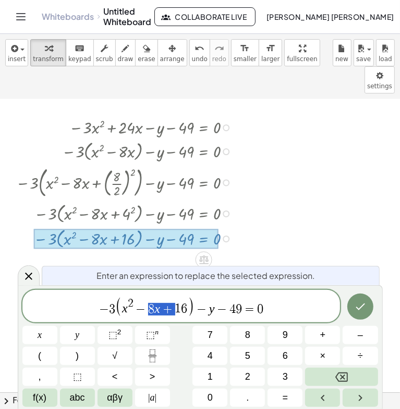
drag, startPoint x: 173, startPoint y: 309, endPoint x: 149, endPoint y: 309, distance: 24.5
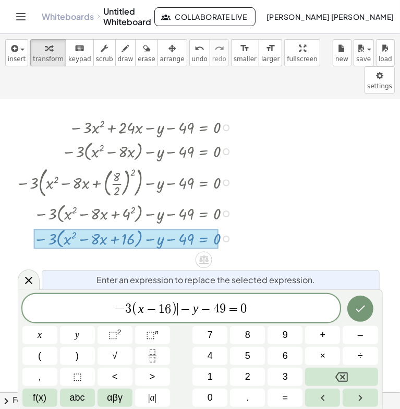
click at [176, 310] on span ")" at bounding box center [174, 308] width 7 height 15
click at [120, 340] on span "⬚ 2" at bounding box center [115, 335] width 13 height 14
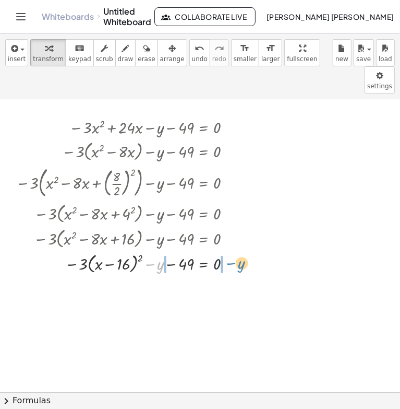
drag, startPoint x: 159, startPoint y: 239, endPoint x: 240, endPoint y: 238, distance: 80.9
click at [240, 250] on div at bounding box center [126, 262] width 232 height 25
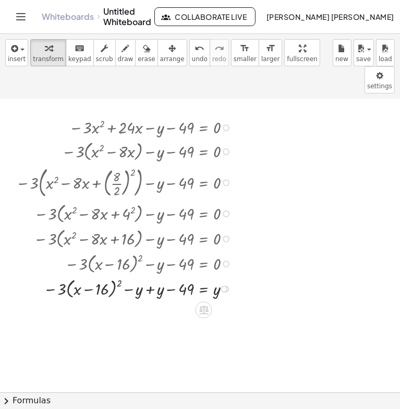
click at [147, 275] on div at bounding box center [126, 287] width 232 height 25
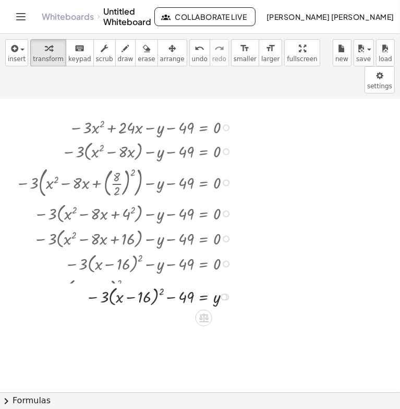
drag, startPoint x: 222, startPoint y: 286, endPoint x: 221, endPoint y: 264, distance: 22.5
click at [204, 297] on div "− · 3 · ( + x − 16 ) 2 − 49 = y Transform line Copy line as LaTeX Copy derivati…" at bounding box center [204, 297] width 0 height 0
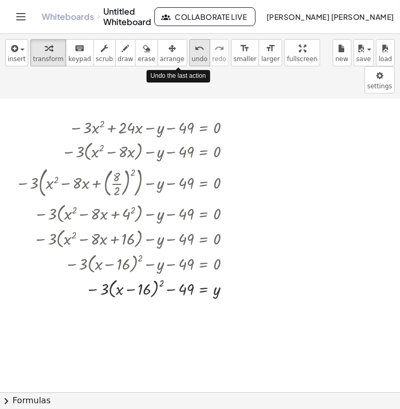
click at [195, 47] on icon "undo" at bounding box center [200, 48] width 10 height 13
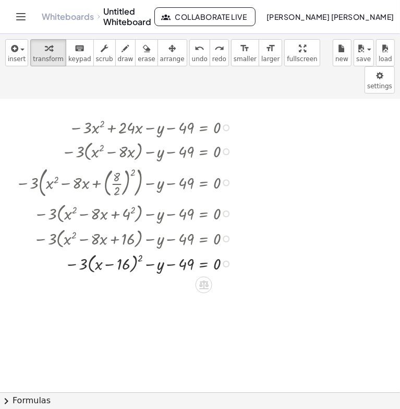
click at [225, 261] on div at bounding box center [226, 264] width 7 height 7
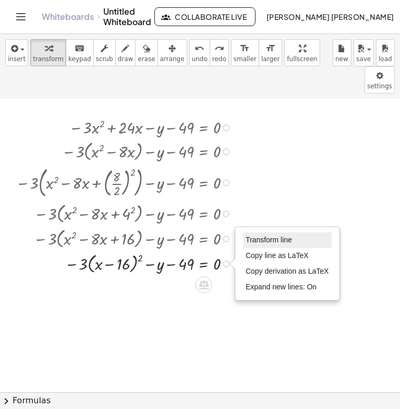
click at [252, 235] on span "Transform line" at bounding box center [269, 239] width 46 height 8
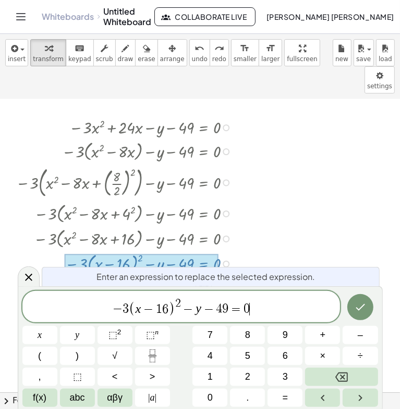
click at [254, 309] on span "− 3 ( x − 1 6 ) 2 − y − 4 9 = 0 ​" at bounding box center [181, 307] width 318 height 20
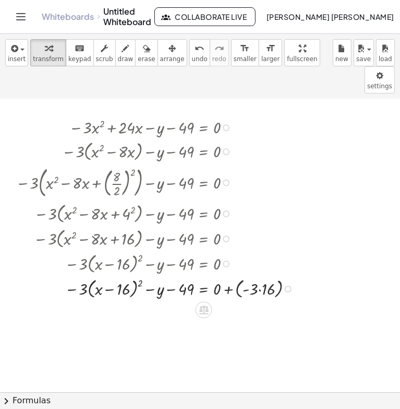
click at [263, 275] on div at bounding box center [157, 287] width 294 height 25
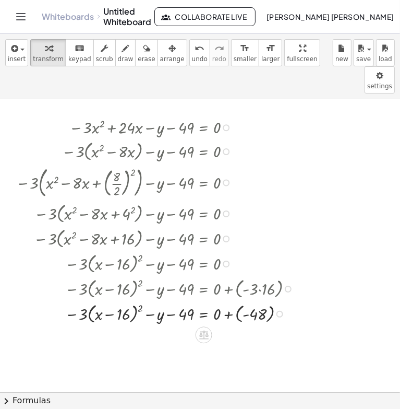
click at [244, 300] on div at bounding box center [157, 312] width 294 height 25
click at [239, 300] on div at bounding box center [157, 312] width 294 height 25
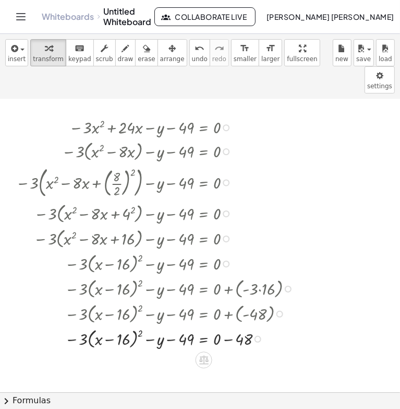
click at [233, 325] on div at bounding box center [157, 337] width 294 height 25
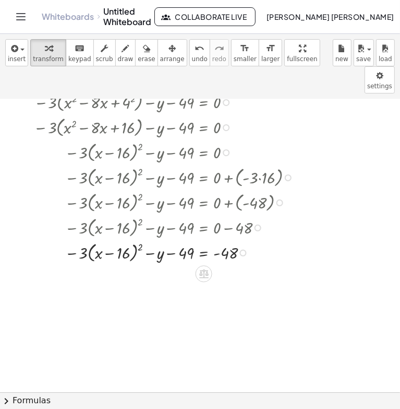
scroll to position [519, 0]
drag, startPoint x: 232, startPoint y: 225, endPoint x: 203, endPoint y: 225, distance: 29.2
click at [203, 239] on div at bounding box center [157, 251] width 294 height 25
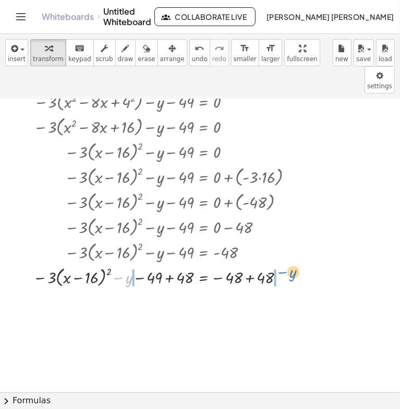
drag, startPoint x: 128, startPoint y: 255, endPoint x: 293, endPoint y: 250, distance: 164.6
click at [293, 264] on div at bounding box center [157, 276] width 294 height 25
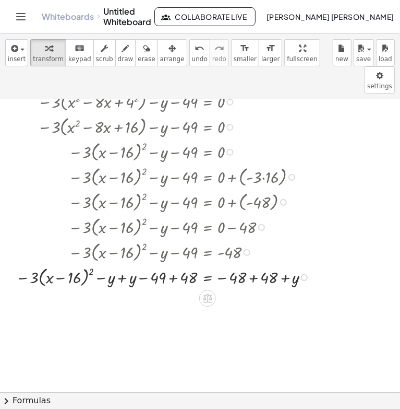
click at [257, 264] on div at bounding box center [165, 276] width 310 height 25
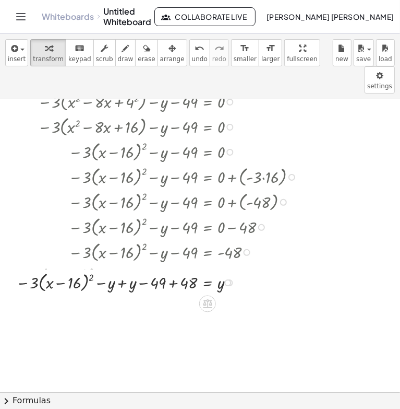
drag, startPoint x: 226, startPoint y: 275, endPoint x: 232, endPoint y: 252, distance: 23.7
click at [208, 283] on div "− · 3 · ( + x − 16 ) 2 − 49 = + 48 − y + y y Transform line Copy line as LaTeX …" at bounding box center [208, 283] width 0 height 0
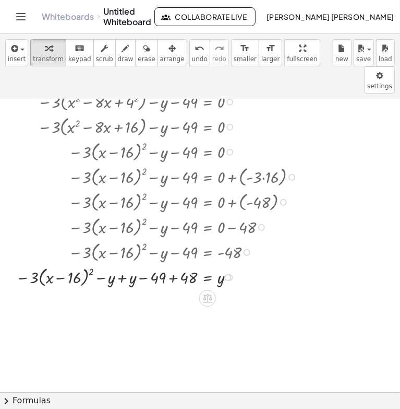
click at [119, 264] on div at bounding box center [159, 276] width 298 height 25
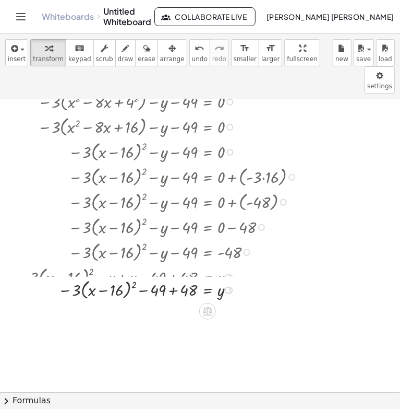
drag, startPoint x: 226, startPoint y: 273, endPoint x: 226, endPoint y: 252, distance: 20.4
click at [208, 290] on div "− · 3 · ( + x − 16 ) 2 − 49 = + 48 y Transform line Copy line as LaTeX Copy der…" at bounding box center [208, 290] width 0 height 0
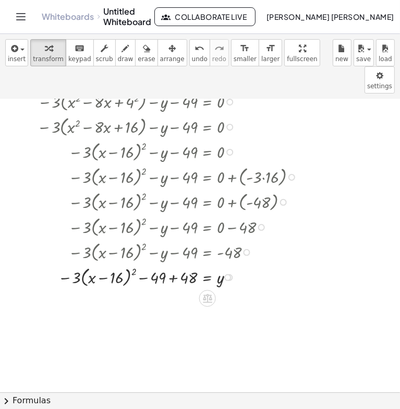
click at [171, 264] on div at bounding box center [161, 276] width 294 height 25
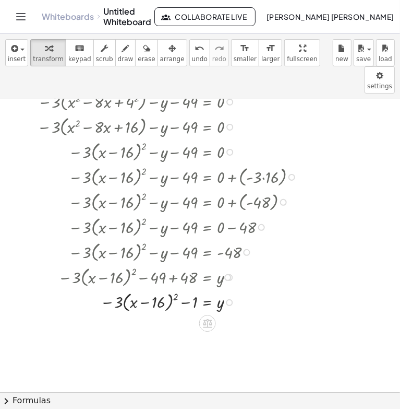
click at [230, 299] on div "Transform line Copy line as LaTeX Copy derivation as LaTeX Expand new lines: On" at bounding box center [229, 302] width 7 height 7
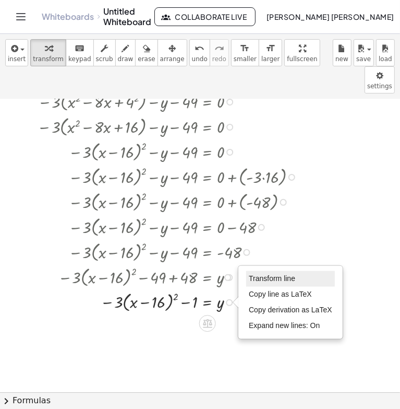
click at [253, 274] on span "Transform line" at bounding box center [272, 278] width 46 height 8
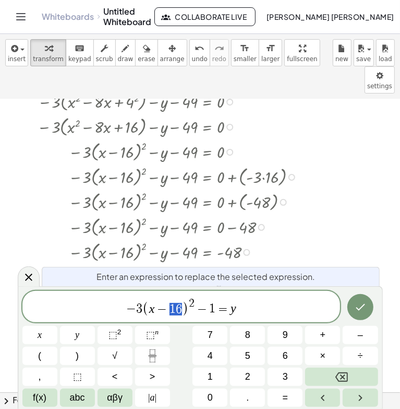
drag, startPoint x: 169, startPoint y: 309, endPoint x: 182, endPoint y: 309, distance: 12.5
click at [123, 348] on button "√" at bounding box center [115, 356] width 35 height 18
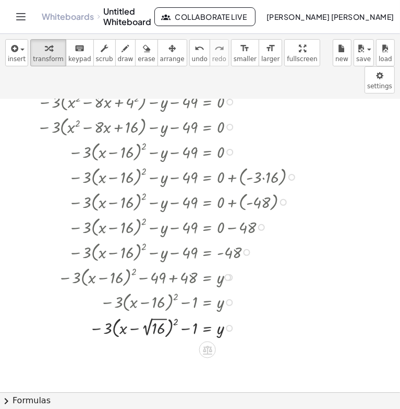
click at [156, 314] on div at bounding box center [161, 327] width 294 height 27
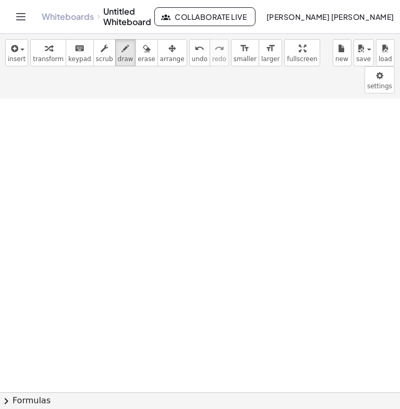
scroll to position [792, 17]
click at [195, 50] on icon "undo" at bounding box center [200, 48] width 10 height 13
click at [192, 55] on span "undo" at bounding box center [200, 58] width 16 height 7
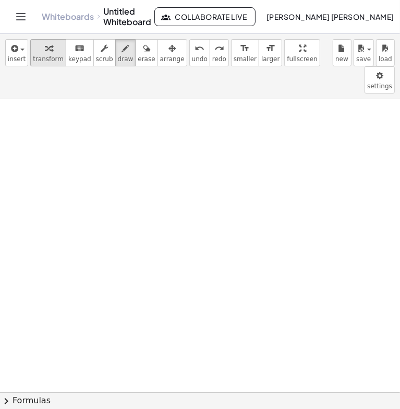
click at [38, 64] on button "transform" at bounding box center [48, 52] width 36 height 27
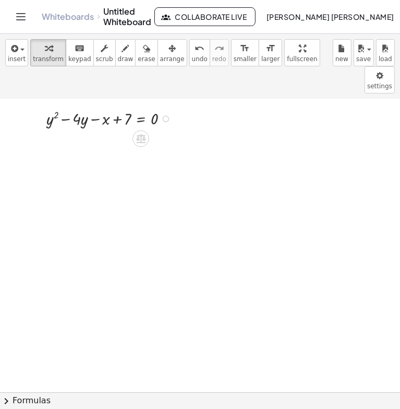
scroll to position [822, 17]
click at [162, 116] on div at bounding box center [165, 119] width 7 height 7
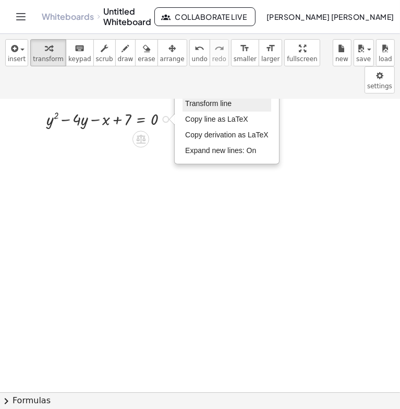
click at [195, 99] on span "Transform line" at bounding box center [208, 103] width 46 height 8
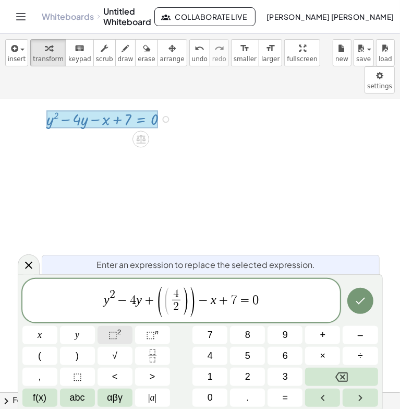
click at [124, 335] on button "⬚ 2" at bounding box center [115, 335] width 35 height 18
click at [161, 306] on span "(" at bounding box center [164, 301] width 8 height 30
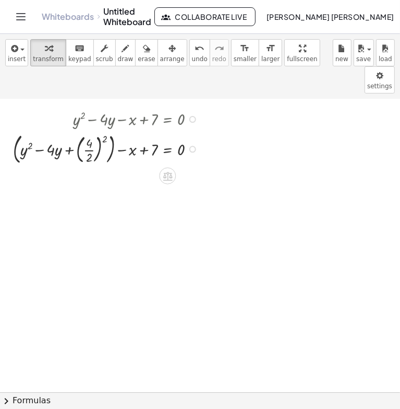
scroll to position [822, 2]
click at [94, 129] on div at bounding box center [108, 147] width 201 height 37
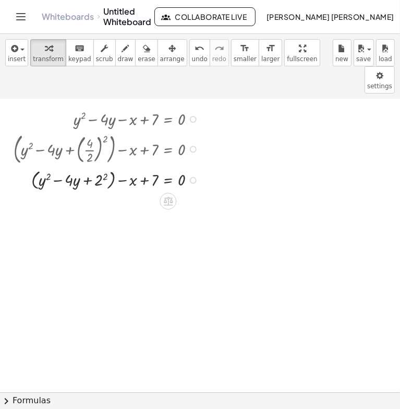
click at [104, 167] on div at bounding box center [108, 179] width 201 height 25
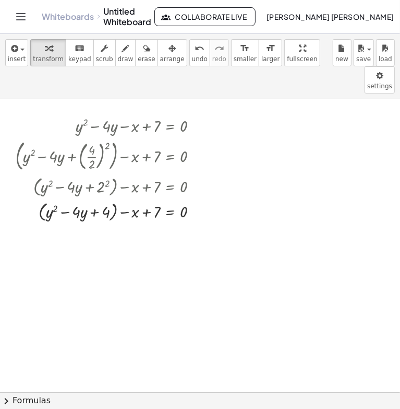
scroll to position [813, 0]
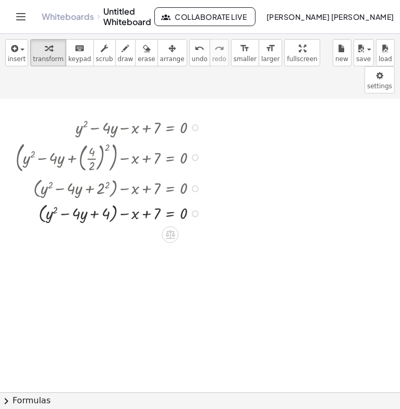
click at [195, 210] on div "Fix a mistake Transform line Copy line as LaTeX Copy derivation as LaTeX Expand…" at bounding box center [195, 213] width 7 height 7
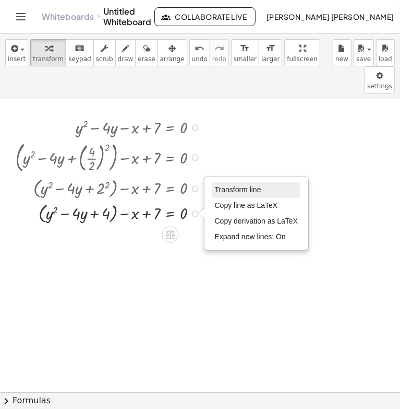
click at [237, 185] on span "Transform line" at bounding box center [238, 189] width 46 height 8
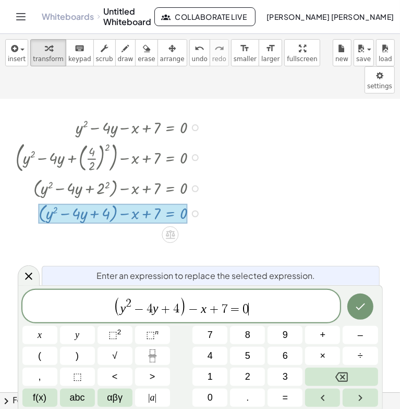
click at [266, 306] on span "( y 2 − 4 y + 4 ) − x + 7 = 0 ​" at bounding box center [181, 306] width 318 height 21
drag, startPoint x: 157, startPoint y: 309, endPoint x: 137, endPoint y: 306, distance: 19.9
drag, startPoint x: 149, startPoint y: 303, endPoint x: 155, endPoint y: 306, distance: 6.8
click at [119, 349] on button "√" at bounding box center [115, 356] width 35 height 18
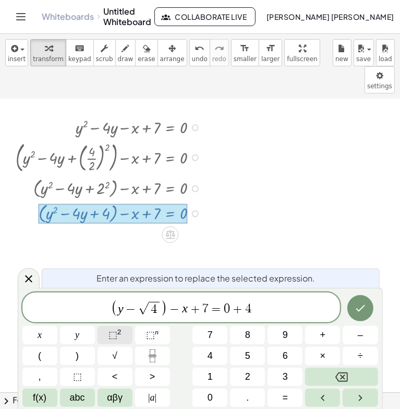
click at [109, 338] on span "⬚" at bounding box center [113, 334] width 9 height 10
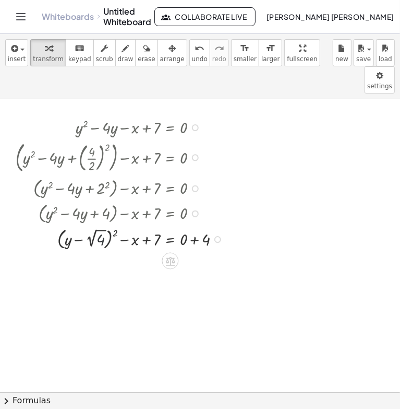
click at [100, 225] on div at bounding box center [121, 238] width 223 height 27
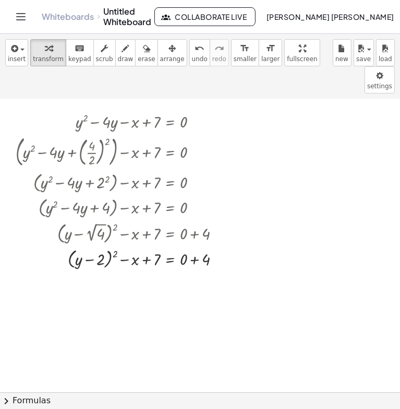
scroll to position [820, 0]
click at [196, 245] on div at bounding box center [121, 257] width 223 height 25
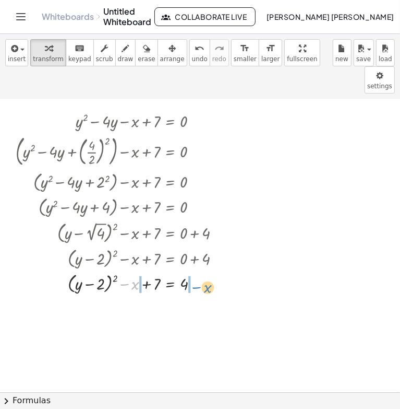
drag, startPoint x: 131, startPoint y: 257, endPoint x: 203, endPoint y: 261, distance: 72.1
click at [203, 270] on div at bounding box center [121, 282] width 223 height 25
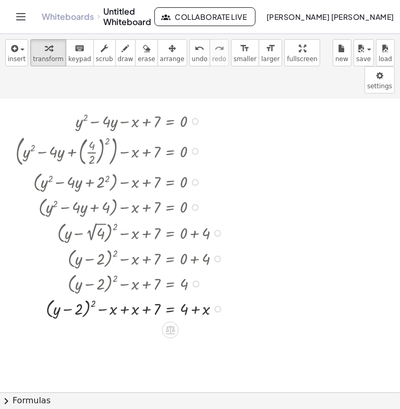
click at [121, 296] on div at bounding box center [121, 308] width 223 height 25
drag, startPoint x: 217, startPoint y: 301, endPoint x: 217, endPoint y: 288, distance: 13.1
click at [170, 122] on div "+ y 2 − · 4 · y − x + 7 = 0 + ( + y 2 − · 4 · y + ( · 4 · 2 ) 2 ) − x + 7 = 0 +…" at bounding box center [170, 122] width 0 height 0
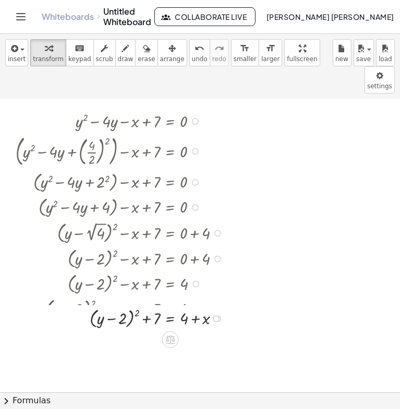
drag, startPoint x: 217, startPoint y: 304, endPoint x: 217, endPoint y: 283, distance: 20.9
click at [170, 318] on div "+ ( + y − 2 ) 2 + 7 = 4 + + x Transform line Copy line as LaTeX Copy derivation…" at bounding box center [170, 318] width 0 height 0
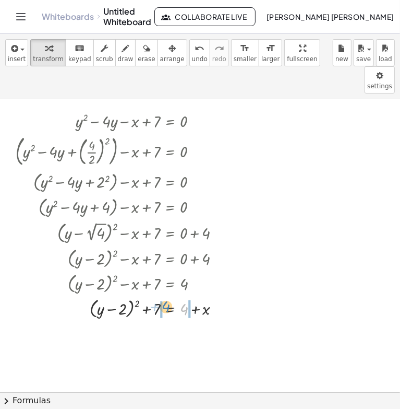
drag, startPoint x: 185, startPoint y: 279, endPoint x: 167, endPoint y: 277, distance: 18.5
click at [167, 296] on div at bounding box center [121, 308] width 223 height 25
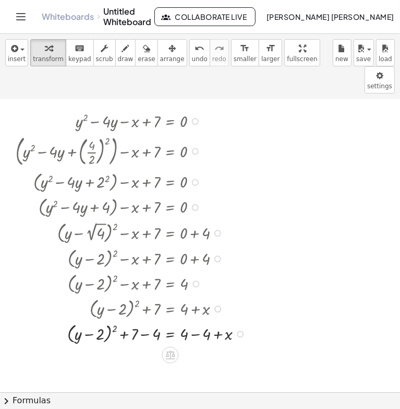
click at [194, 321] on div at bounding box center [133, 333] width 246 height 25
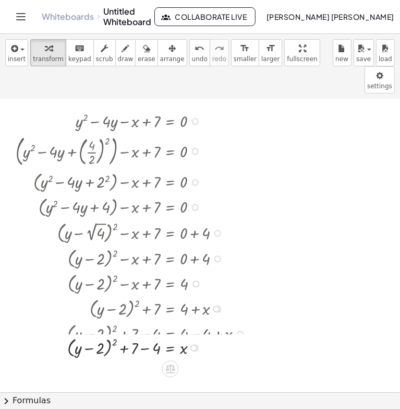
drag, startPoint x: 193, startPoint y: 328, endPoint x: 193, endPoint y: 314, distance: 14.1
click at [170, 348] on div "+ ( + y − 2 ) 2 + 7 = − 4 x Transform line Copy line as LaTeX Copy derivation a…" at bounding box center [170, 348] width 0 height 0
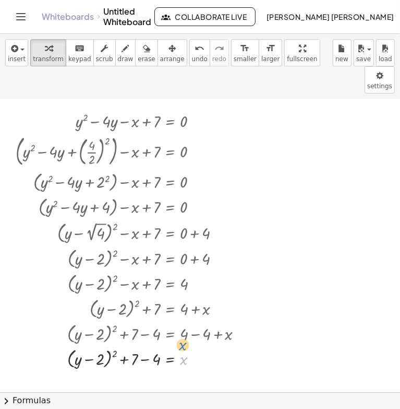
drag, startPoint x: 193, startPoint y: 327, endPoint x: 192, endPoint y: 316, distance: 11.5
click at [170, 122] on div "+ y 2 − · 4 · y − x + 7 = 0 + ( + y 2 − · 4 · y + ( · 4 · 2 ) 2 ) − x + 7 = 0 +…" at bounding box center [170, 122] width 0 height 0
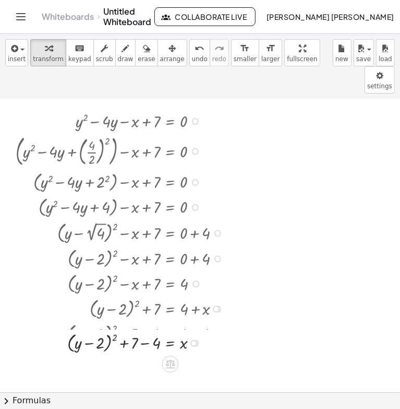
drag, startPoint x: 195, startPoint y: 330, endPoint x: 195, endPoint y: 311, distance: 19.8
click at [170, 343] on div "+ ( + y − 2 ) 2 + 7 = − 4 x Transform line Copy line as LaTeX Copy derivation a…" at bounding box center [170, 343] width 0 height 0
click at [148, 321] on div at bounding box center [121, 333] width 223 height 25
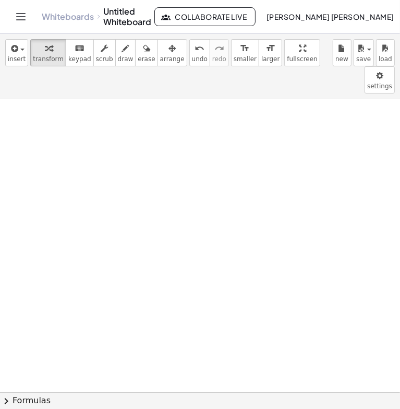
scroll to position [1129, 0]
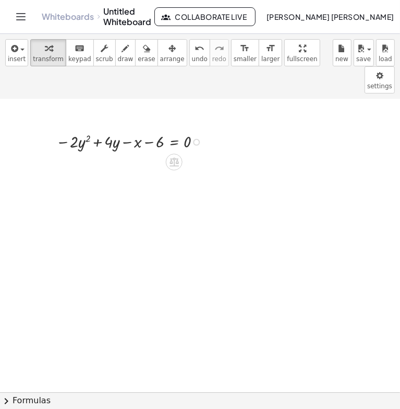
scroll to position [1172, 0]
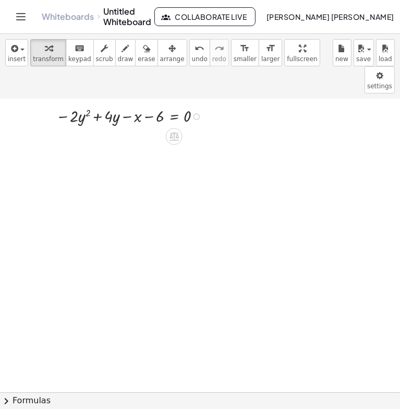
click at [196, 113] on div at bounding box center [196, 116] width 7 height 7
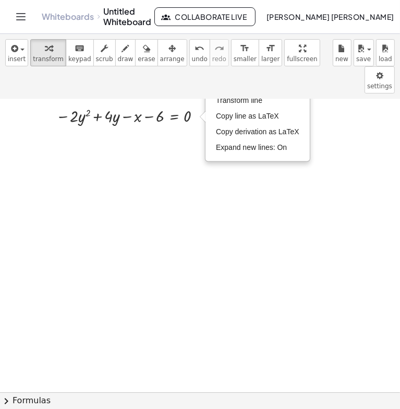
click at [225, 70] on div "insert select one: Math Expression Function Text Youtube Video Graphing Geometr…" at bounding box center [200, 66] width 400 height 65
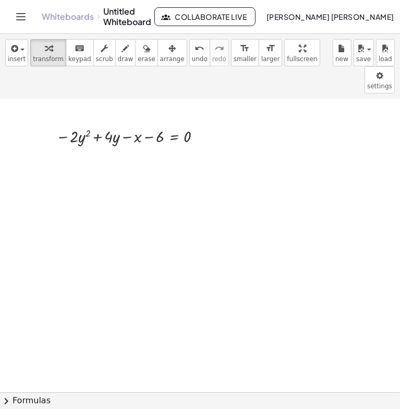
scroll to position [1151, 0]
click at [195, 134] on div "Fix a mistake Transform line Copy line as LaTeX Copy derivation as LaTeX Expand…" at bounding box center [196, 137] width 7 height 7
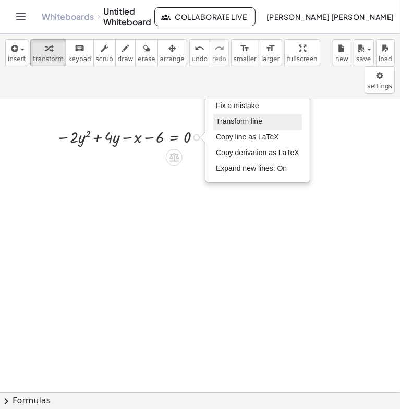
click at [229, 117] on span "Transform line" at bounding box center [239, 121] width 46 height 8
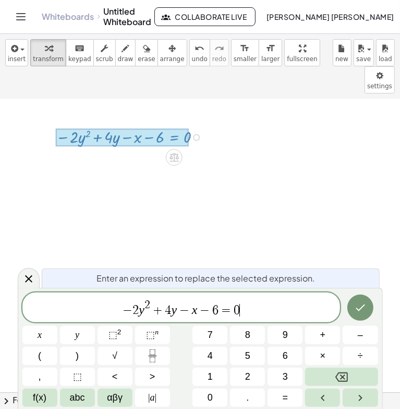
click at [244, 305] on span "− 2 y 2 + 4 y − x − 6 = 0 ​" at bounding box center [181, 308] width 318 height 19
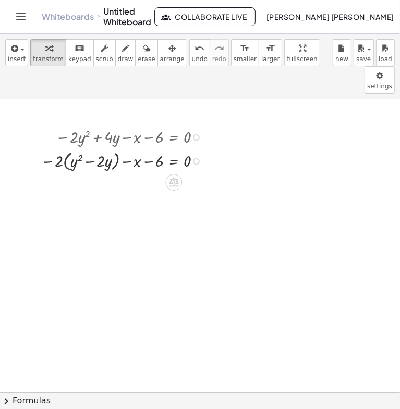
click at [194, 158] on div "Fix a mistake Transform line Copy line as LaTeX Copy derivation as LaTeX Expand…" at bounding box center [196, 161] width 7 height 7
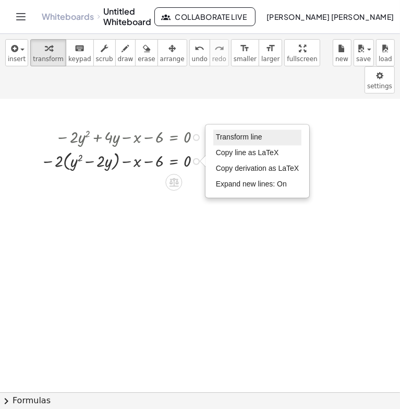
click at [226, 133] on span "Transform line" at bounding box center [239, 137] width 46 height 8
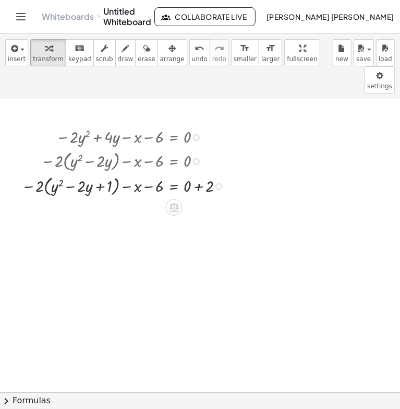
click at [216, 183] on div "Transform line Copy line as LaTeX Copy derivation as LaTeX Expand new lines: On" at bounding box center [219, 186] width 7 height 7
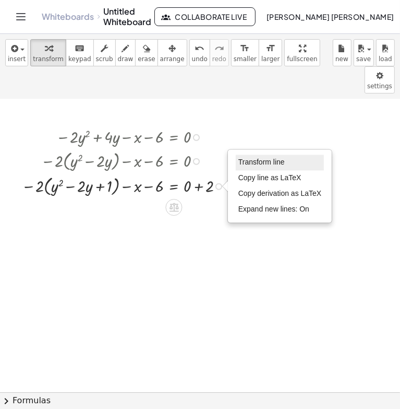
click at [247, 155] on li "Transform line" at bounding box center [280, 163] width 89 height 16
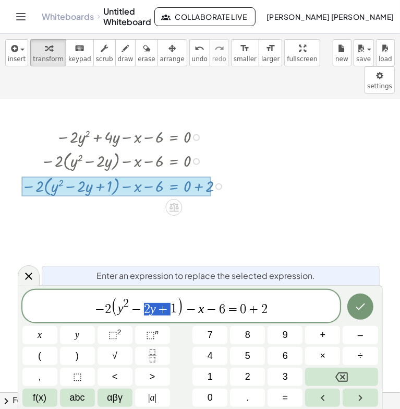
drag, startPoint x: 169, startPoint y: 309, endPoint x: 146, endPoint y: 309, distance: 23.5
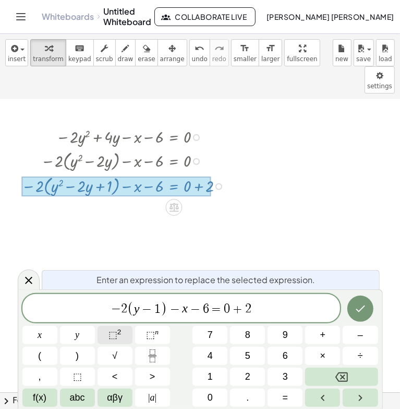
click at [111, 327] on button "⬚ 2" at bounding box center [115, 335] width 35 height 18
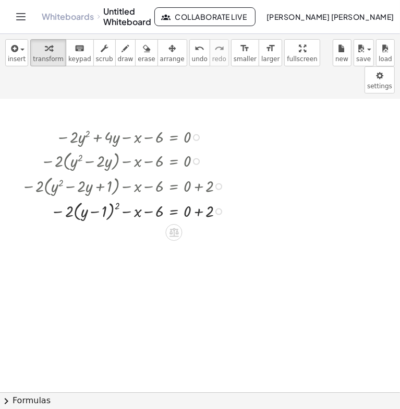
click at [197, 197] on div at bounding box center [125, 209] width 219 height 25
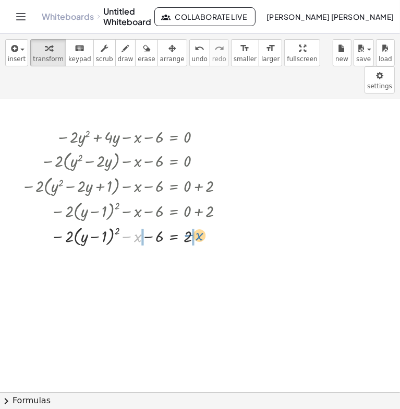
drag, startPoint x: 137, startPoint y: 210, endPoint x: 199, endPoint y: 209, distance: 62.1
click at [199, 222] on div at bounding box center [125, 234] width 219 height 25
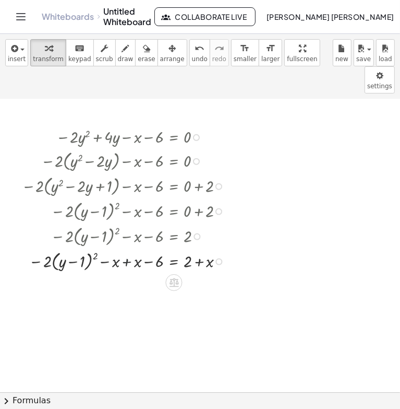
click at [126, 247] on div at bounding box center [125, 259] width 219 height 25
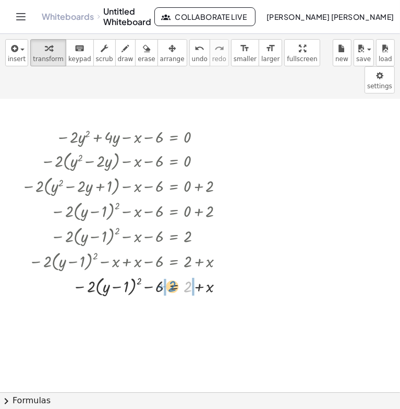
drag, startPoint x: 186, startPoint y: 262, endPoint x: 170, endPoint y: 262, distance: 15.7
click at [170, 273] on div at bounding box center [125, 285] width 219 height 25
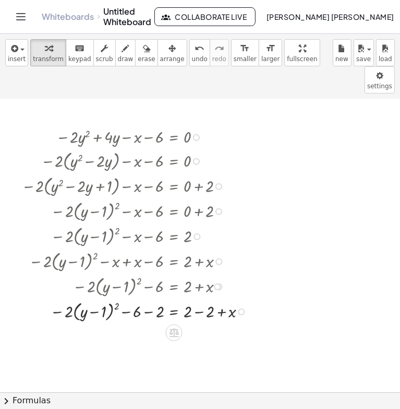
click at [200, 298] on div at bounding box center [136, 310] width 241 height 25
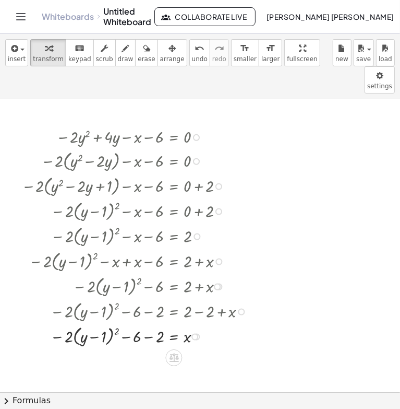
click at [148, 323] on div at bounding box center [136, 335] width 241 height 25
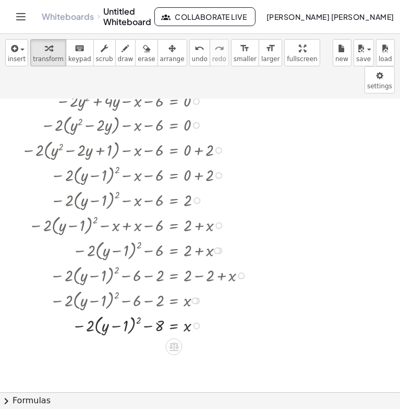
scroll to position [1186, 0]
click at [217, 172] on div at bounding box center [219, 175] width 7 height 7
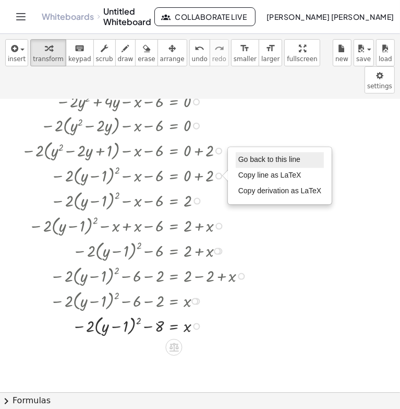
click at [246, 155] on span "Go back to this line" at bounding box center [270, 159] width 62 height 8
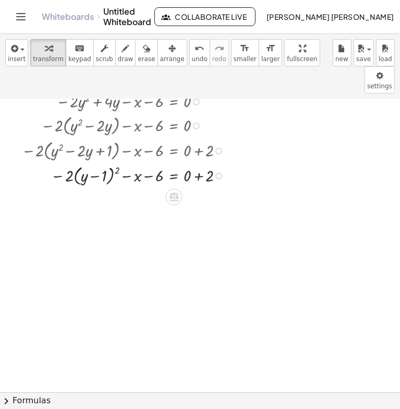
click at [218, 172] on div "Go back to this line Copy line as LaTeX Copy derivation as LaTeX" at bounding box center [219, 175] width 7 height 7
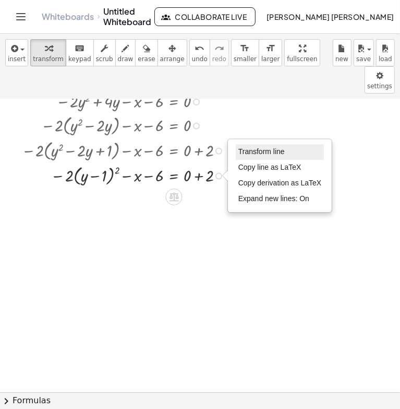
click at [242, 147] on span "Transform line" at bounding box center [262, 151] width 46 height 8
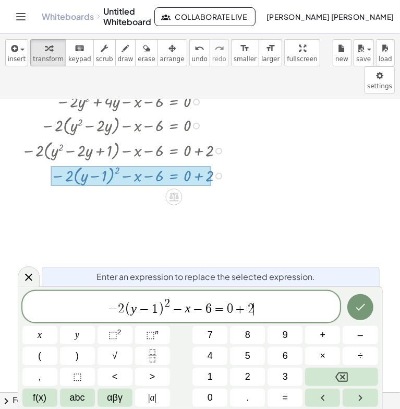
click at [286, 304] on span "− 2 ( y − 1 ) 2 − x − 6 = 0 + 2 ​" at bounding box center [181, 307] width 318 height 20
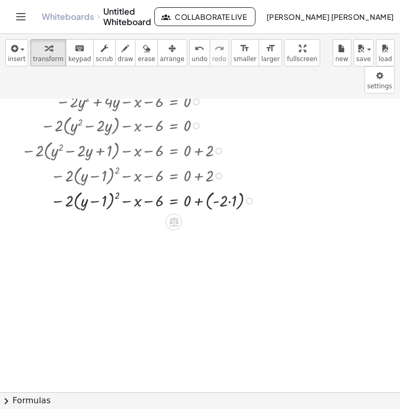
click at [227, 187] on div at bounding box center [141, 199] width 250 height 25
click at [232, 187] on div at bounding box center [141, 199] width 250 height 25
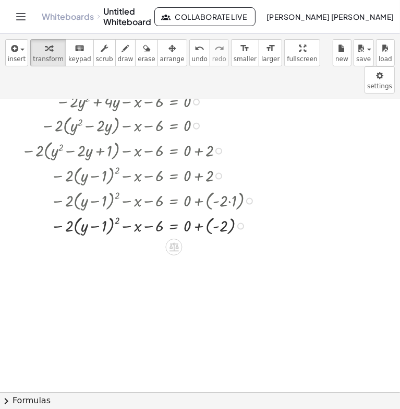
click at [212, 212] on div at bounding box center [141, 224] width 250 height 25
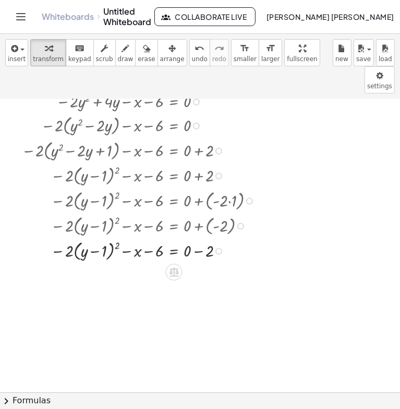
click at [200, 237] on div at bounding box center [141, 249] width 250 height 25
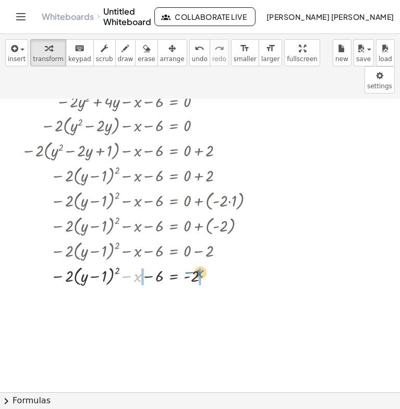
drag, startPoint x: 136, startPoint y: 247, endPoint x: 198, endPoint y: 244, distance: 62.8
click at [198, 262] on div at bounding box center [141, 274] width 250 height 25
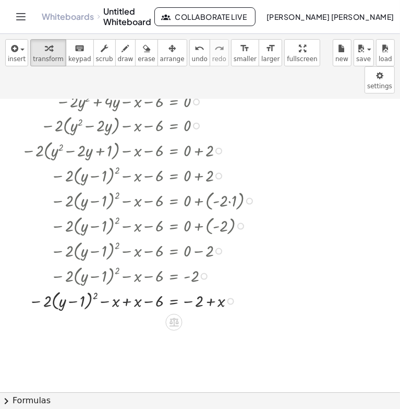
click at [127, 287] on div at bounding box center [141, 299] width 250 height 25
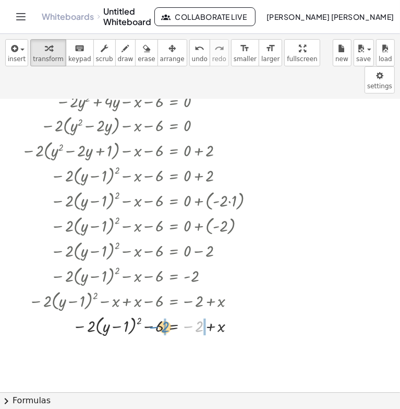
drag, startPoint x: 199, startPoint y: 297, endPoint x: 164, endPoint y: 297, distance: 35.5
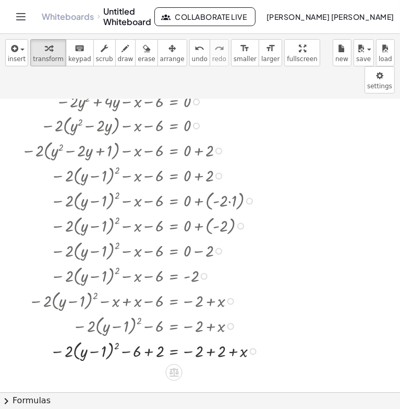
click at [214, 337] on div at bounding box center [142, 349] width 253 height 25
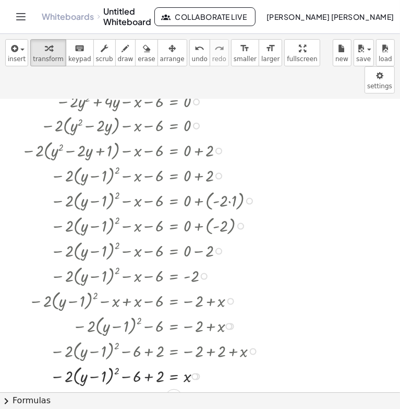
click at [152, 362] on div at bounding box center [142, 374] width 253 height 25
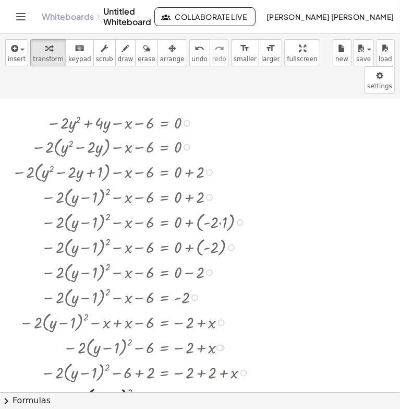
scroll to position [1166, 17]
